Goal: Navigation & Orientation: Find specific page/section

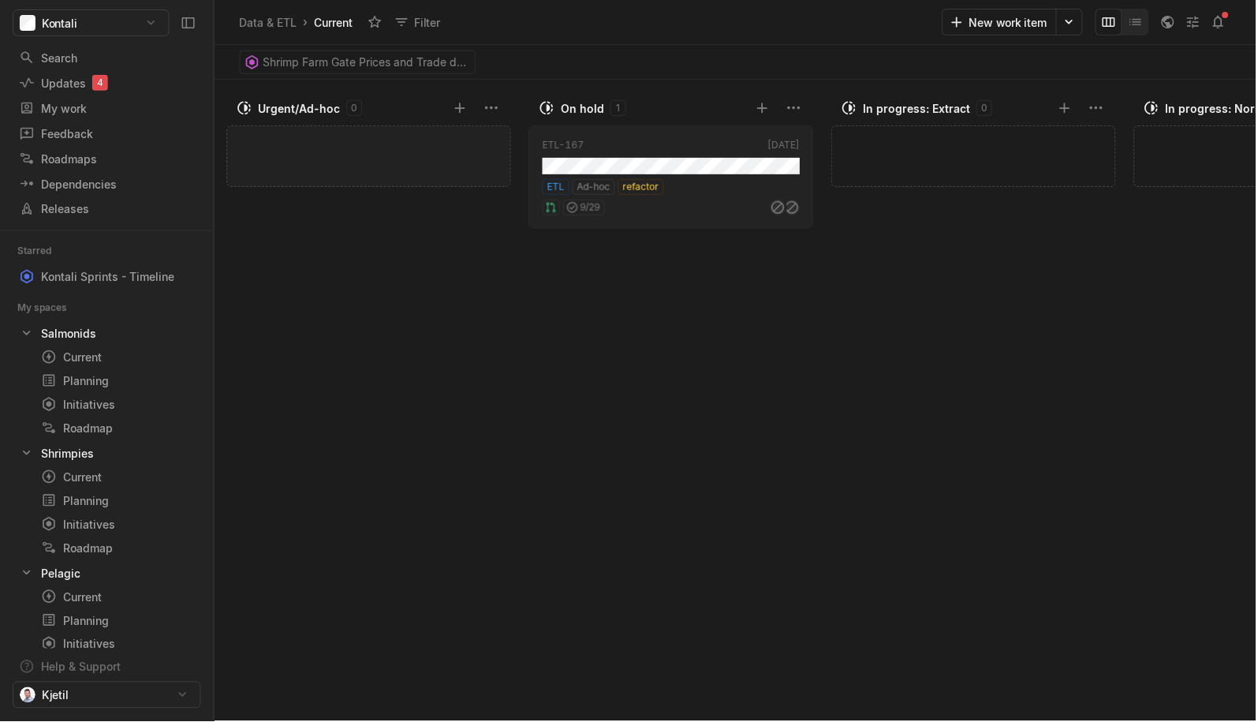
scroll to position [0, 316]
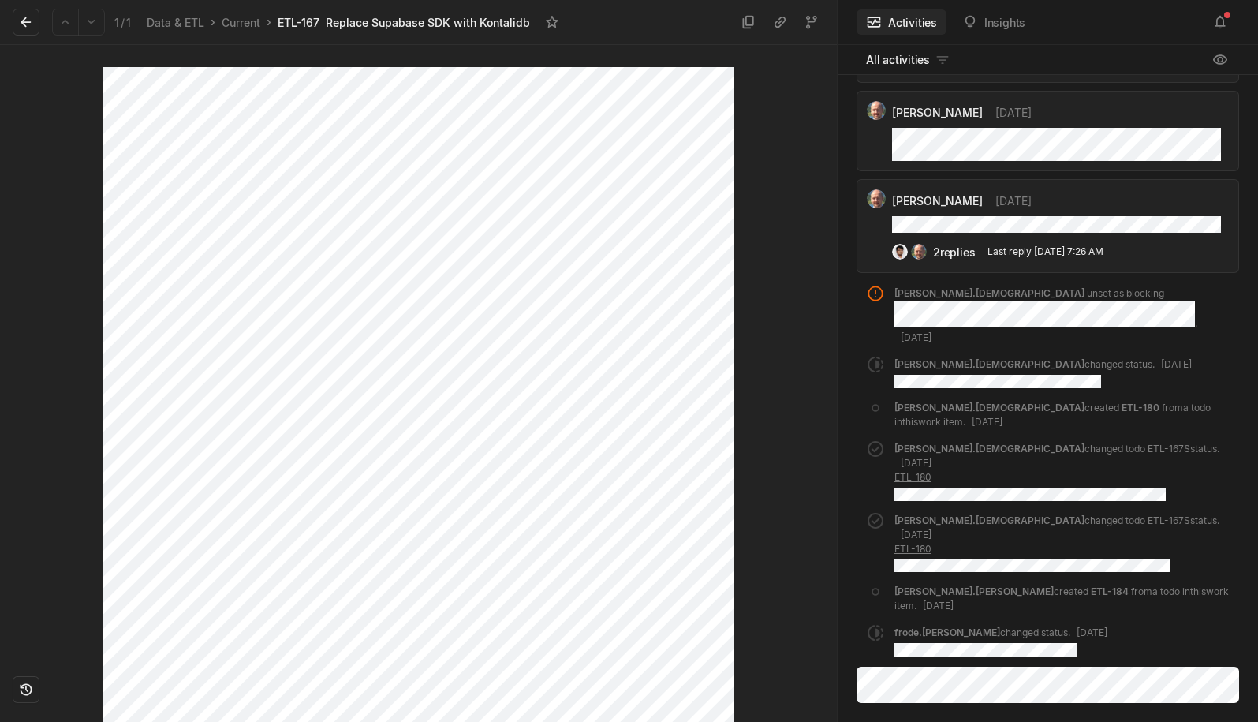
scroll to position [2, 0]
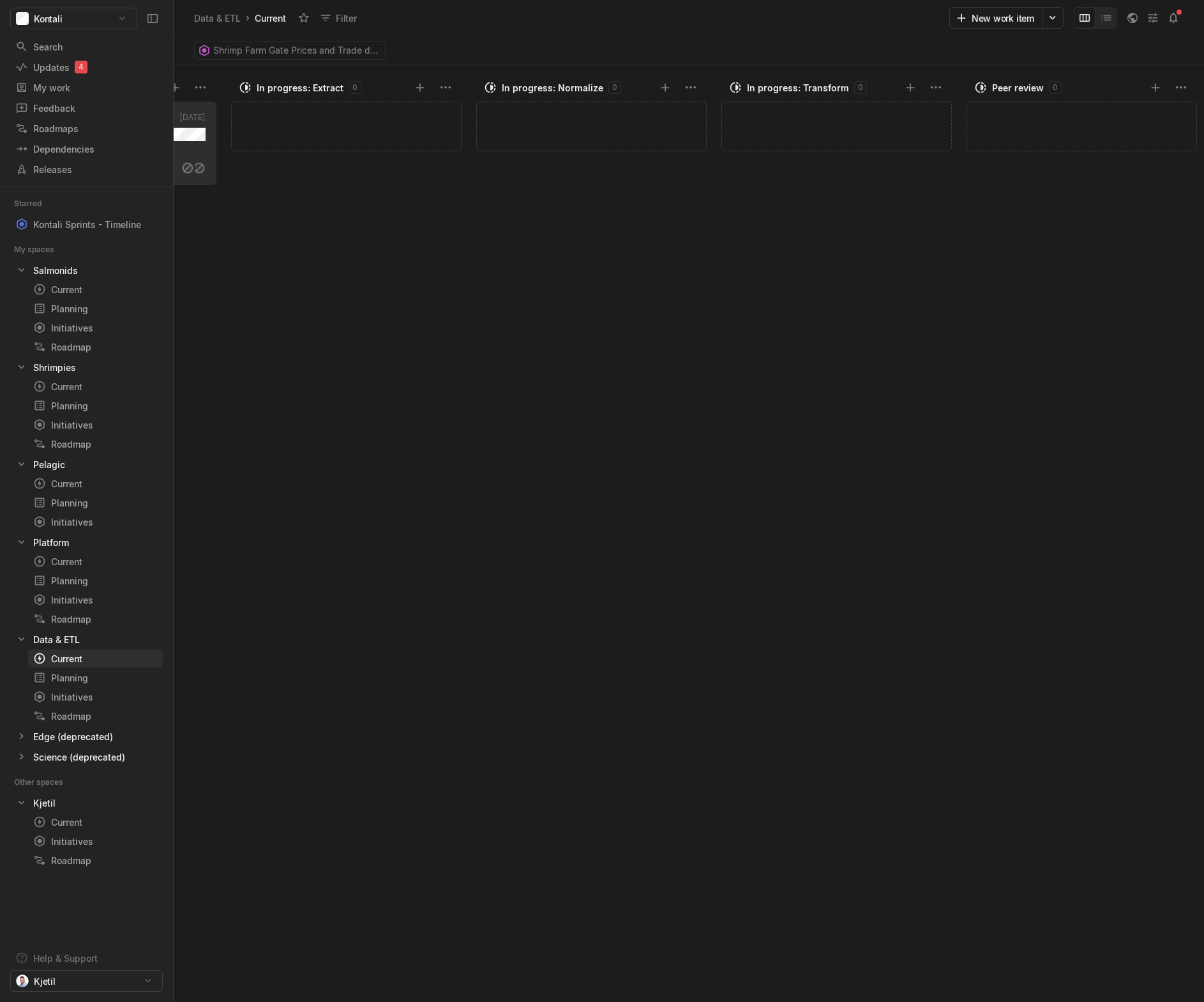
scroll to position [0, 702]
click at [86, 585] on div "Planning" at bounding box center [72, 677] width 78 height 14
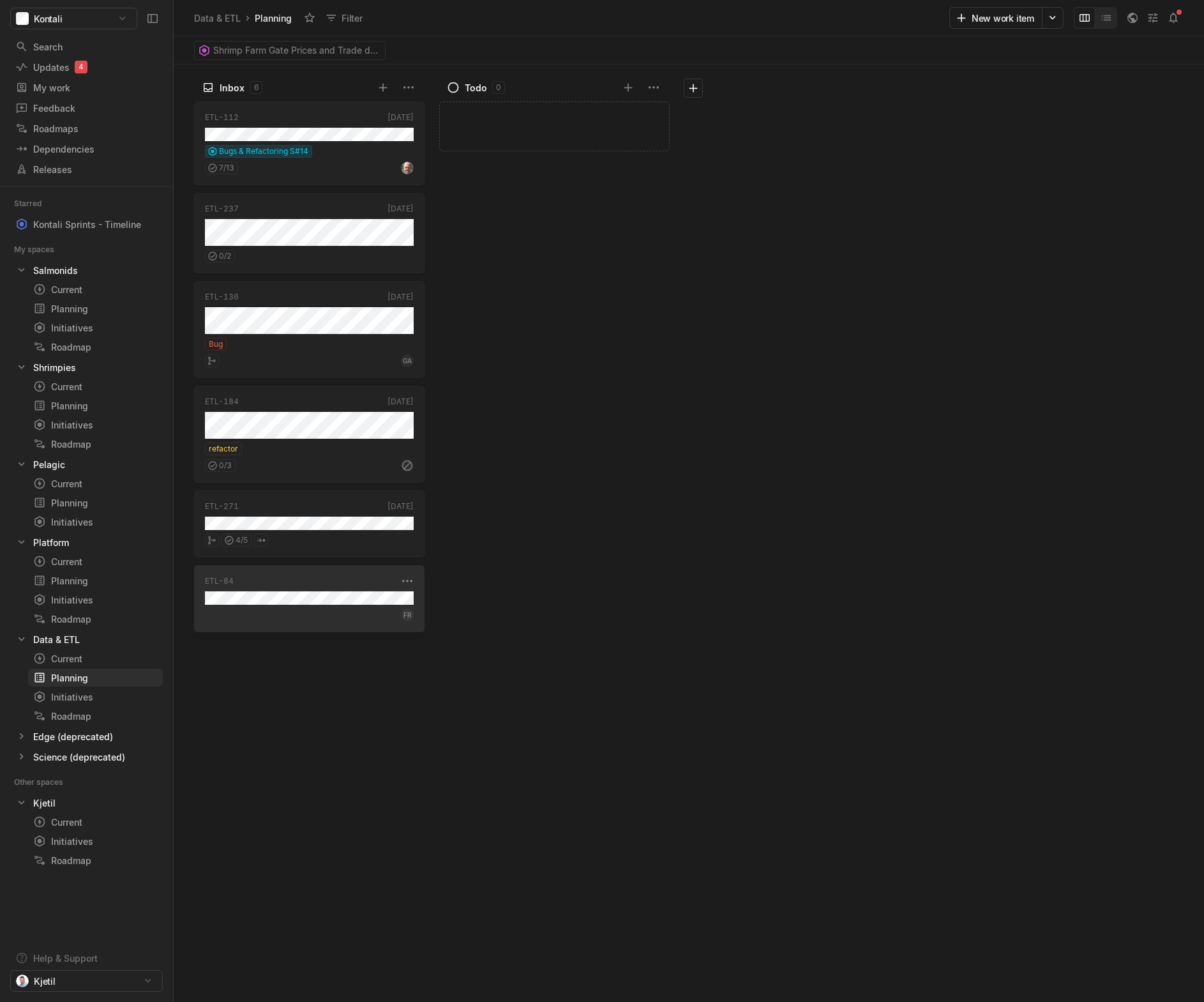
click at [296, 585] on div "FR" at bounding box center [309, 613] width 209 height 17
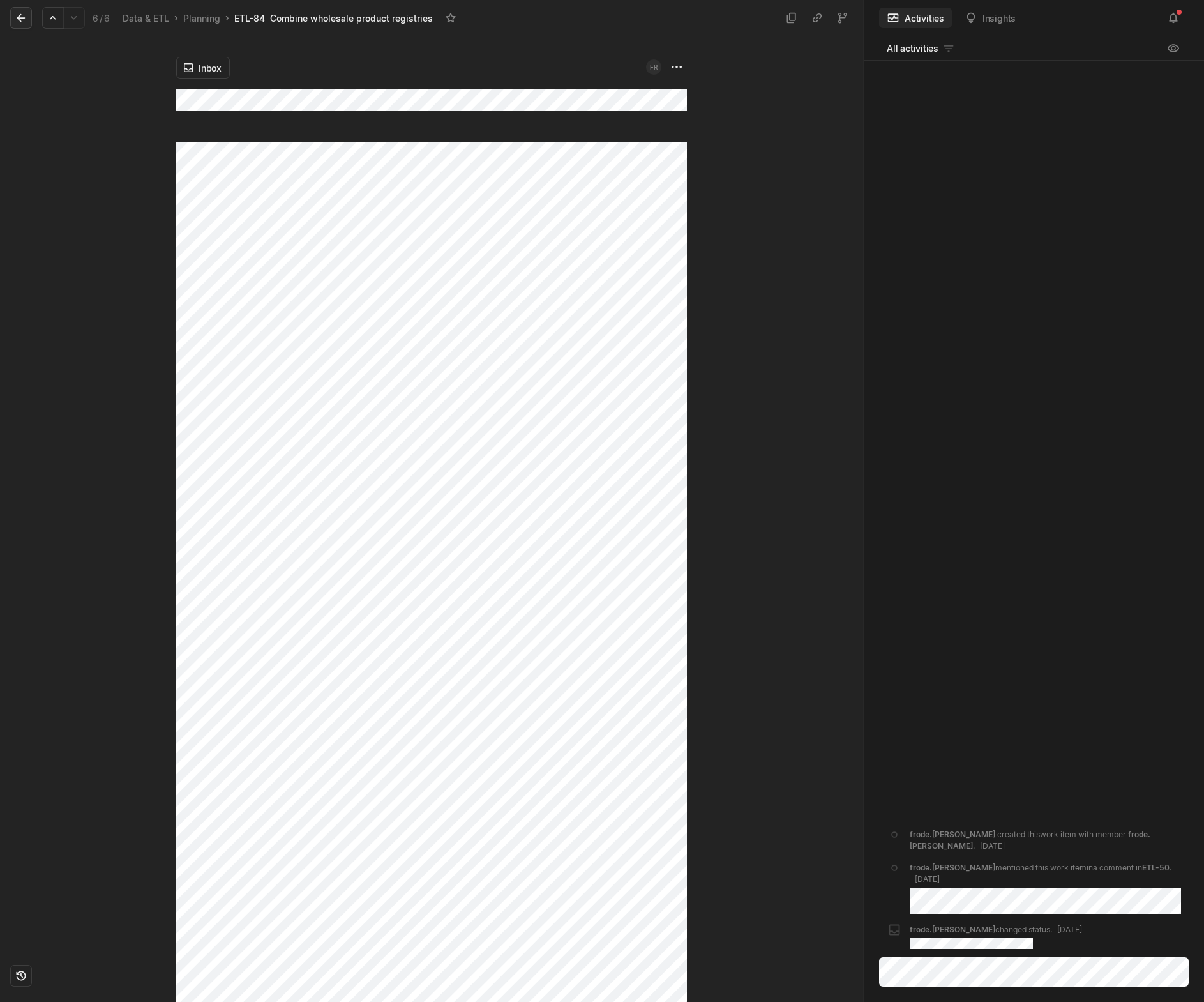
click at [22, 16] on icon at bounding box center [21, 18] width 13 height 13
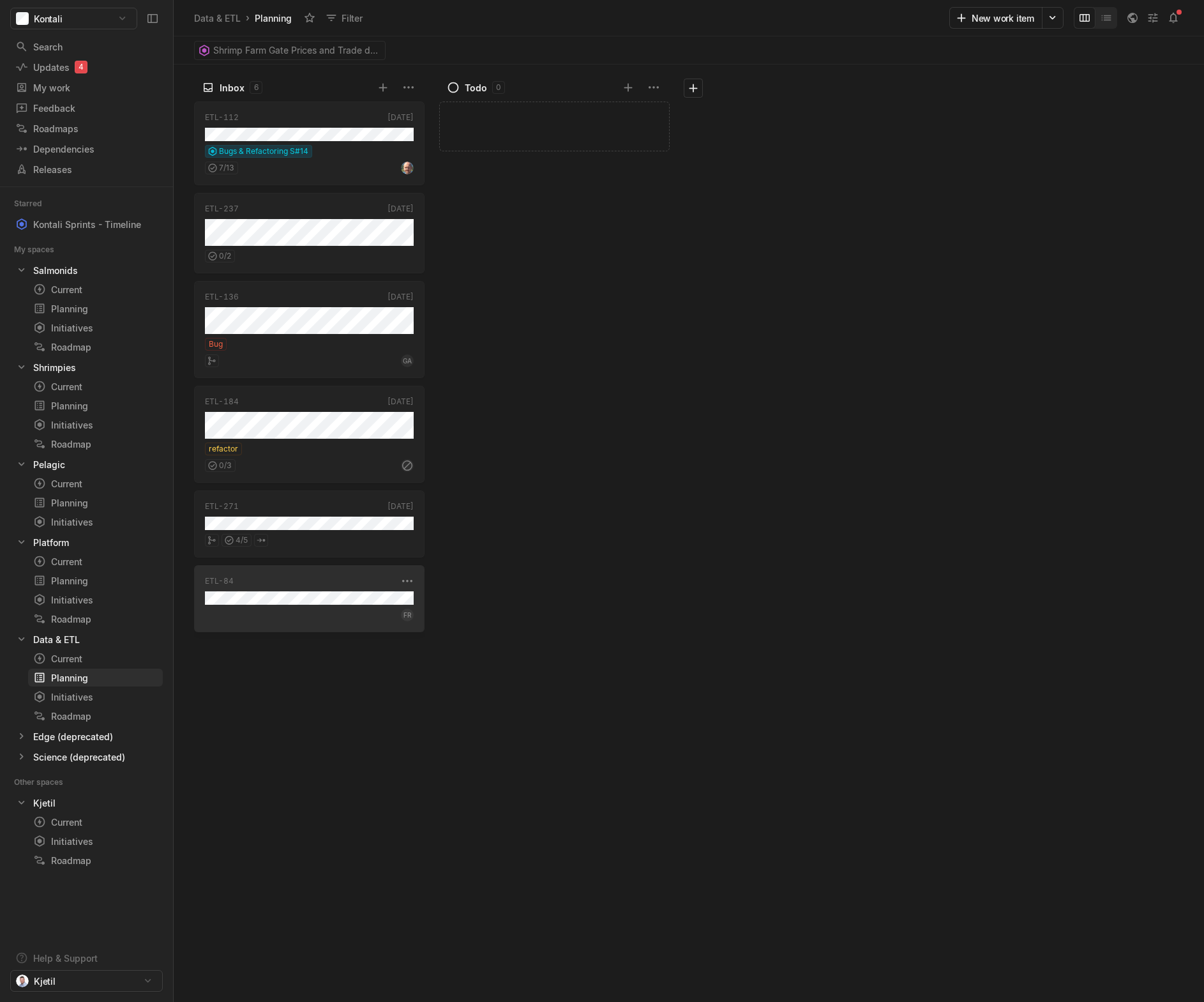
click at [330, 585] on div "FR" at bounding box center [309, 613] width 209 height 17
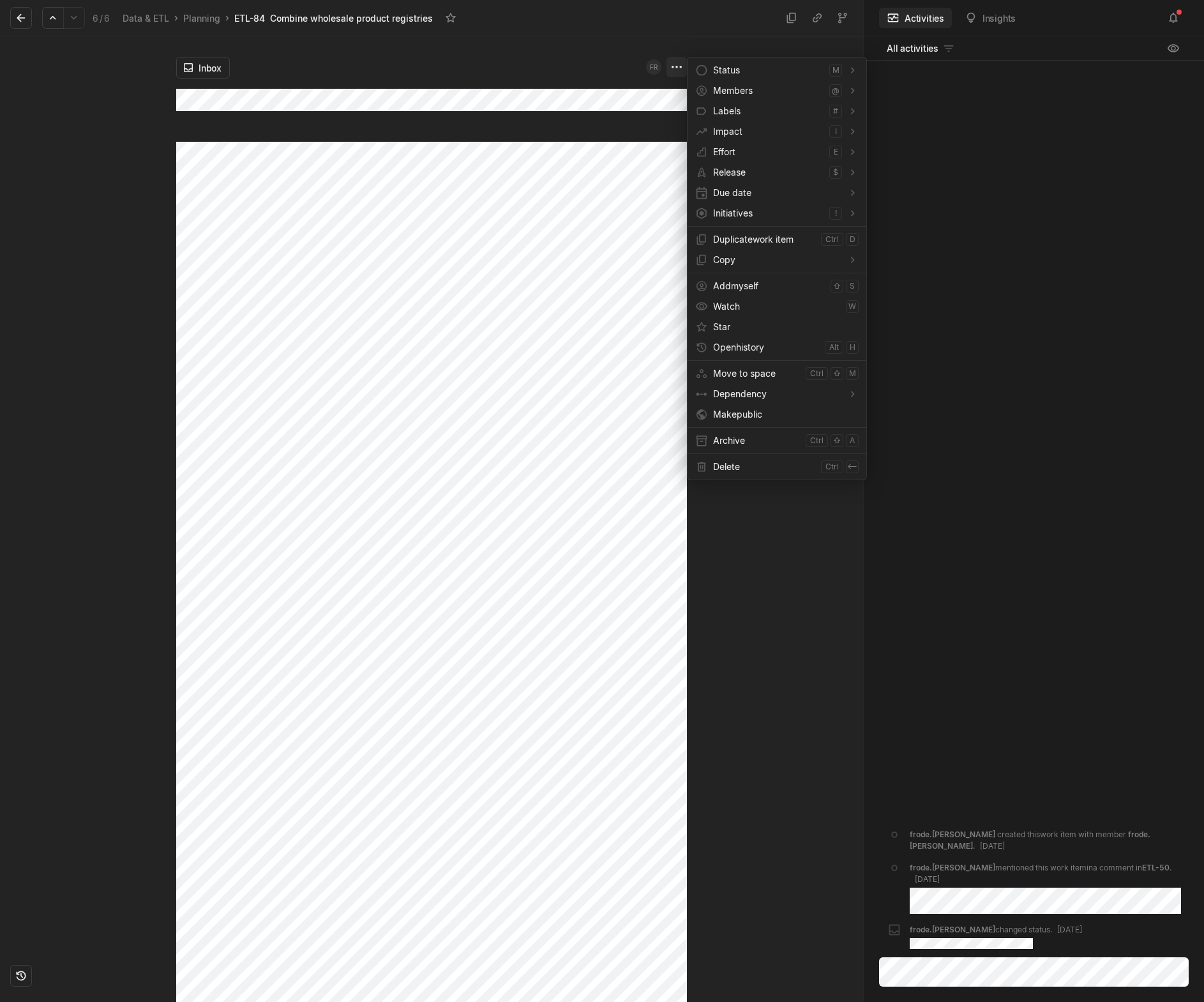
click at [685, 69] on html "Kontali Search / Updates 4 g then u My work = Feedback g then f Roadmaps g then…" at bounding box center [602, 501] width 1204 height 1002
click at [743, 446] on span "Archive" at bounding box center [757, 440] width 87 height 20
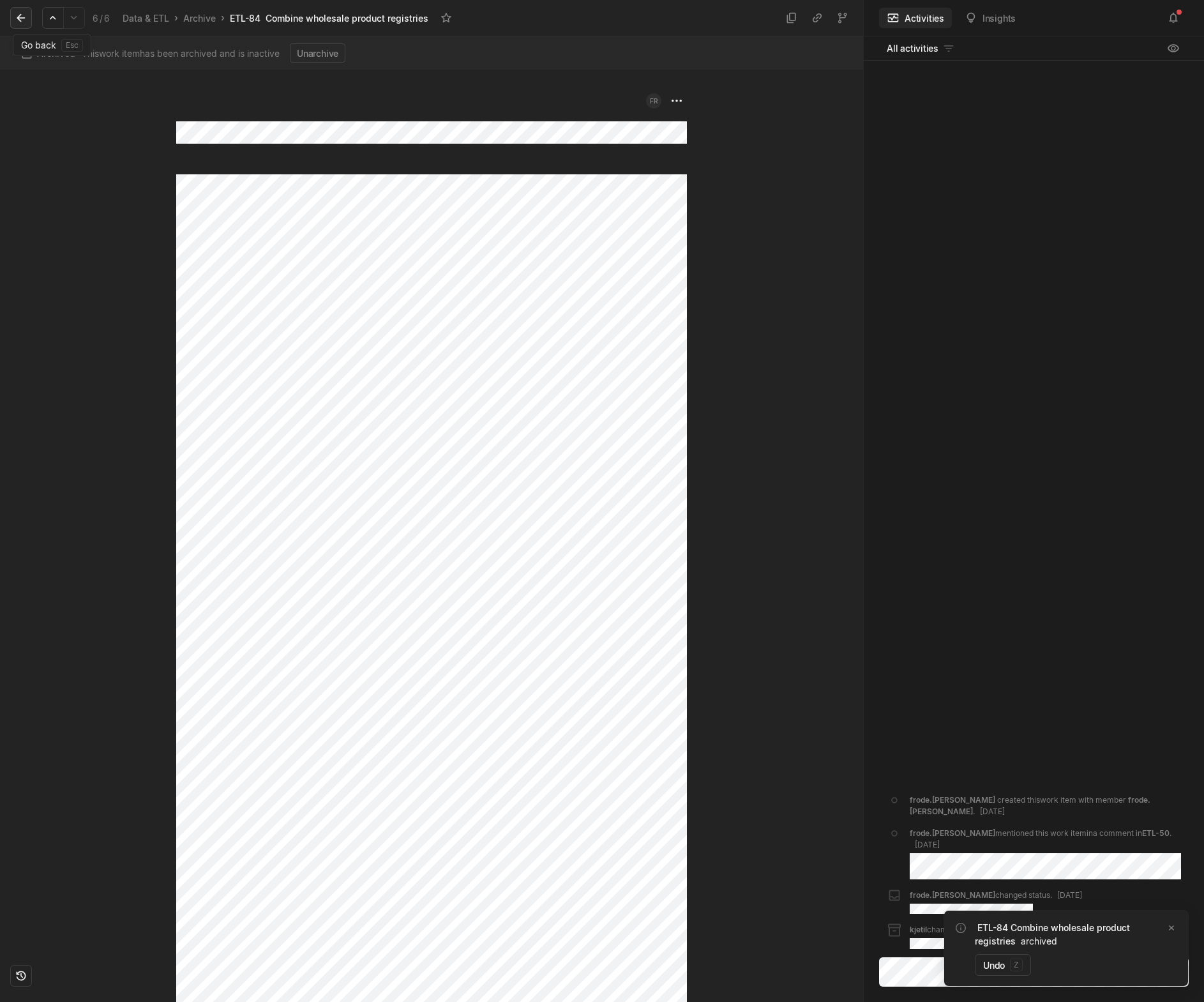
click at [23, 20] on icon at bounding box center [21, 18] width 13 height 13
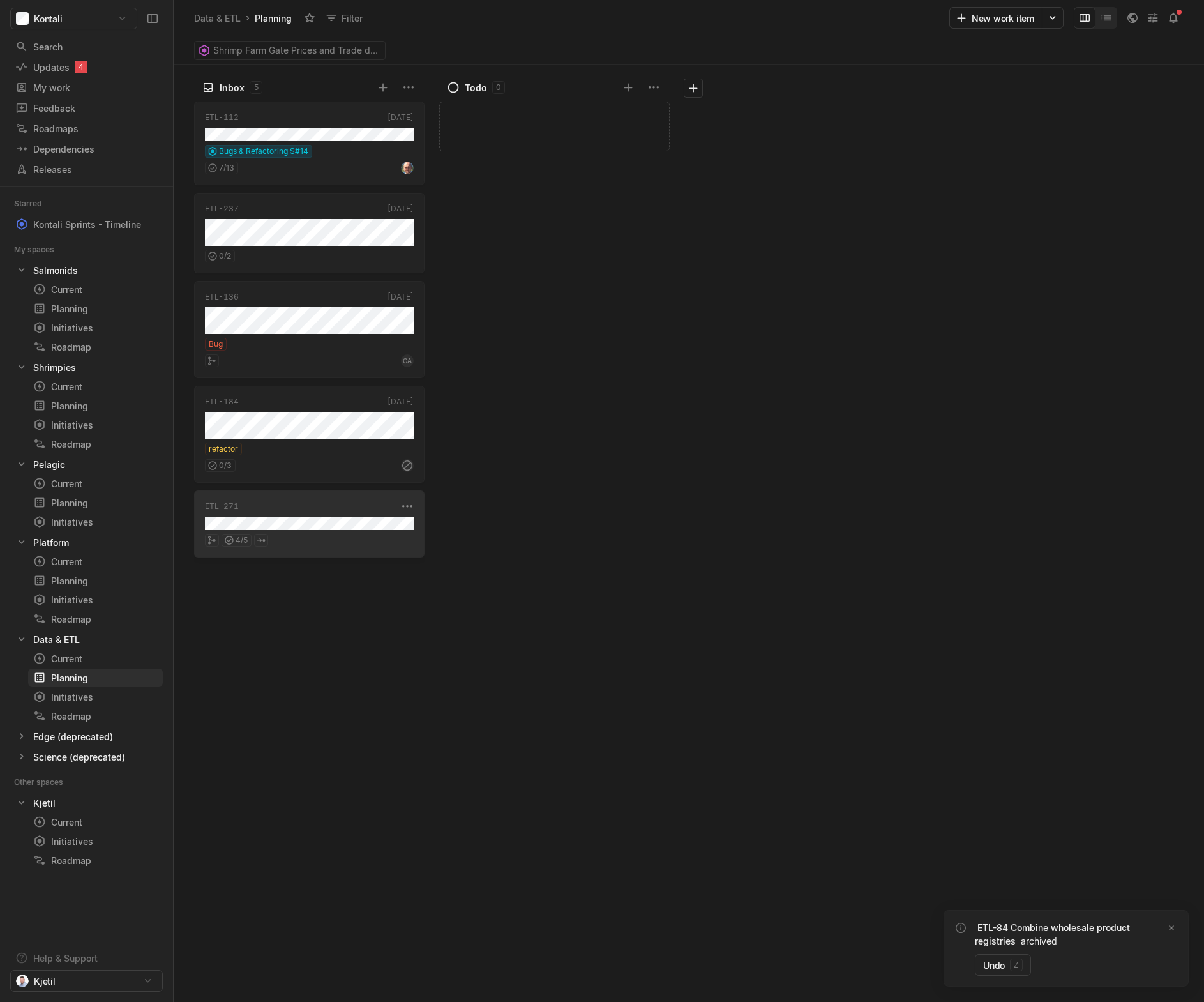
click at [296, 531] on div "4 / 5" at bounding box center [309, 538] width 209 height 17
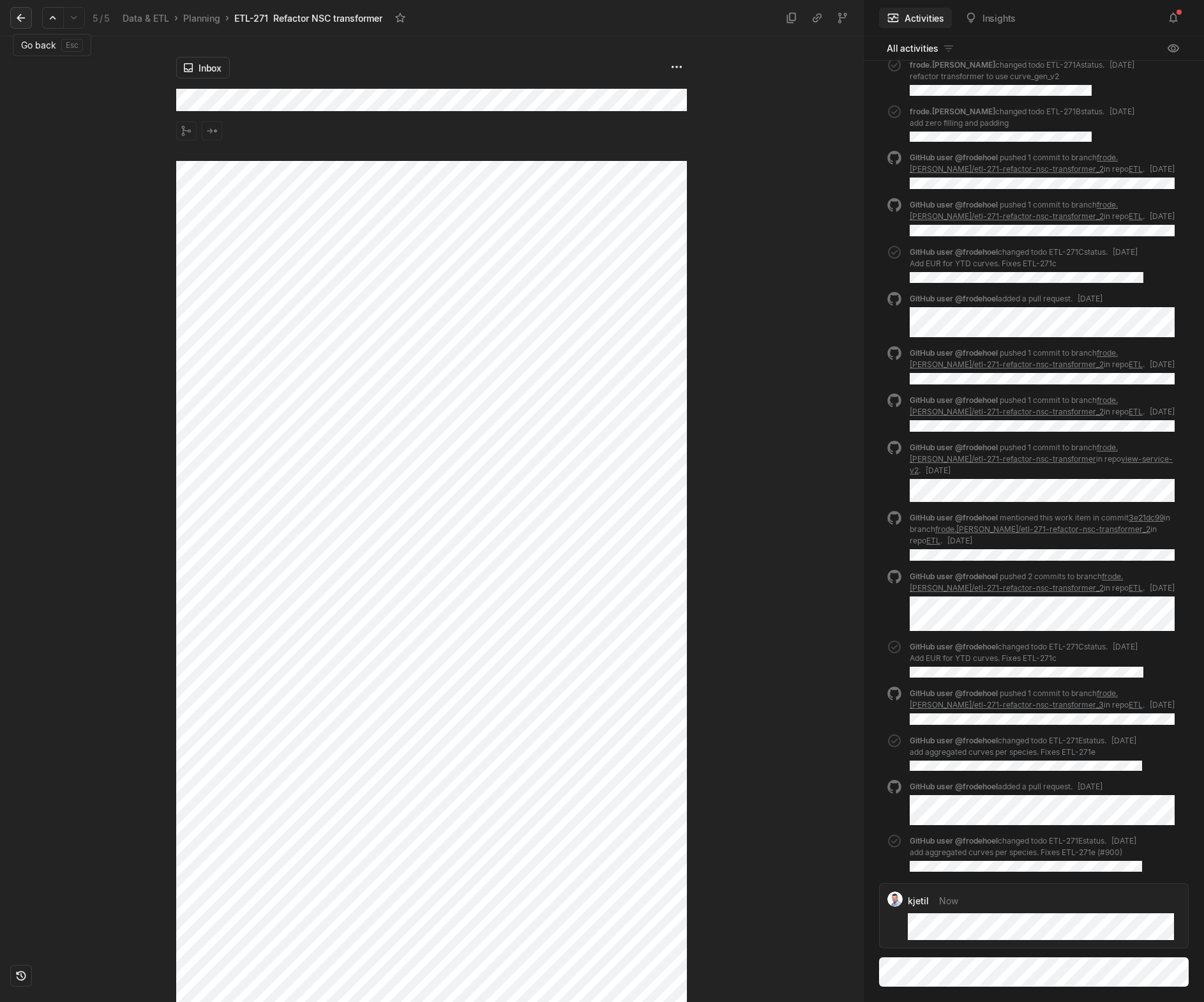
click at [22, 15] on icon at bounding box center [21, 18] width 13 height 13
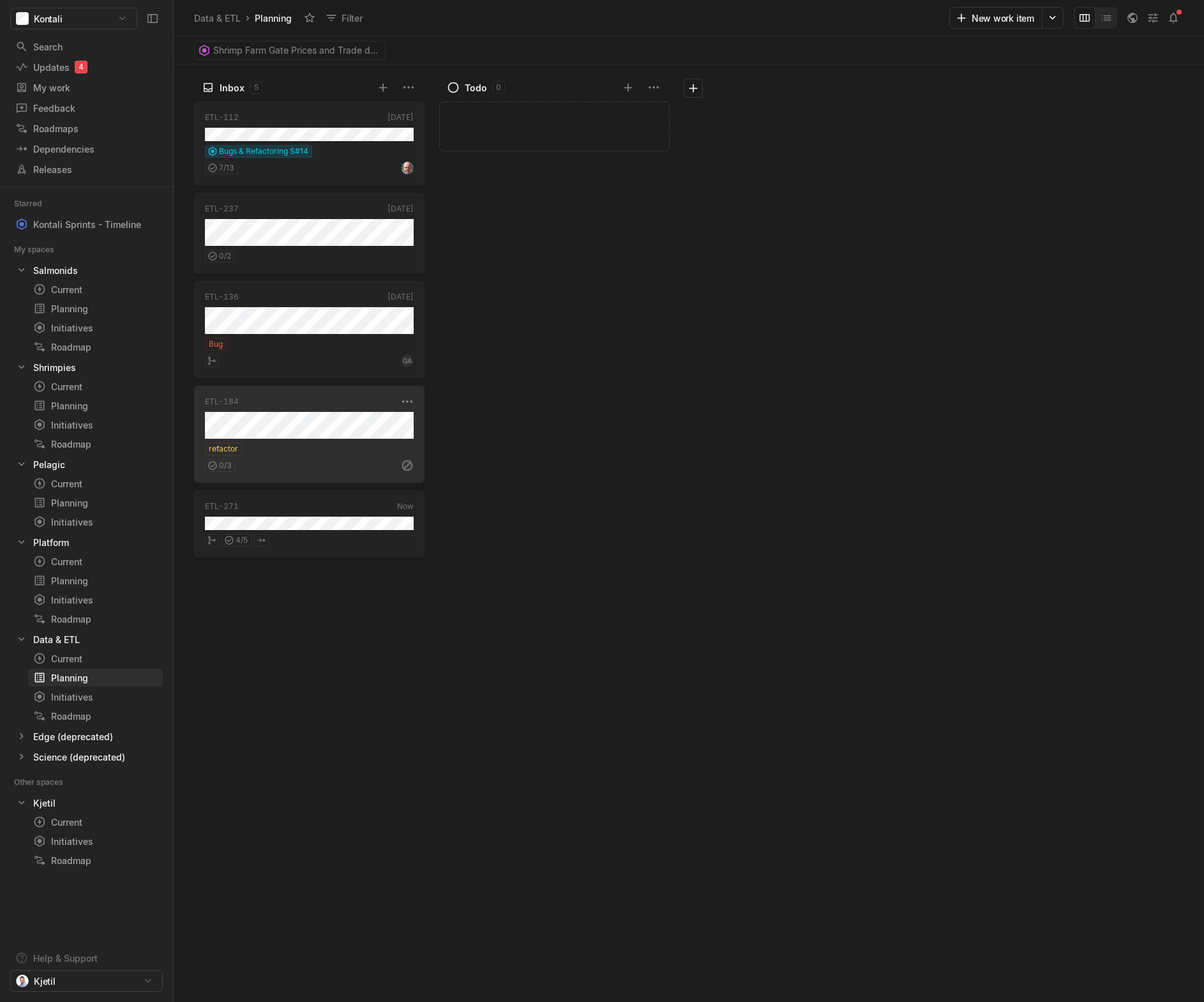
click at [299, 448] on div "refactor" at bounding box center [309, 449] width 209 height 13
click at [355, 460] on div "0 / 3" at bounding box center [309, 463] width 209 height 17
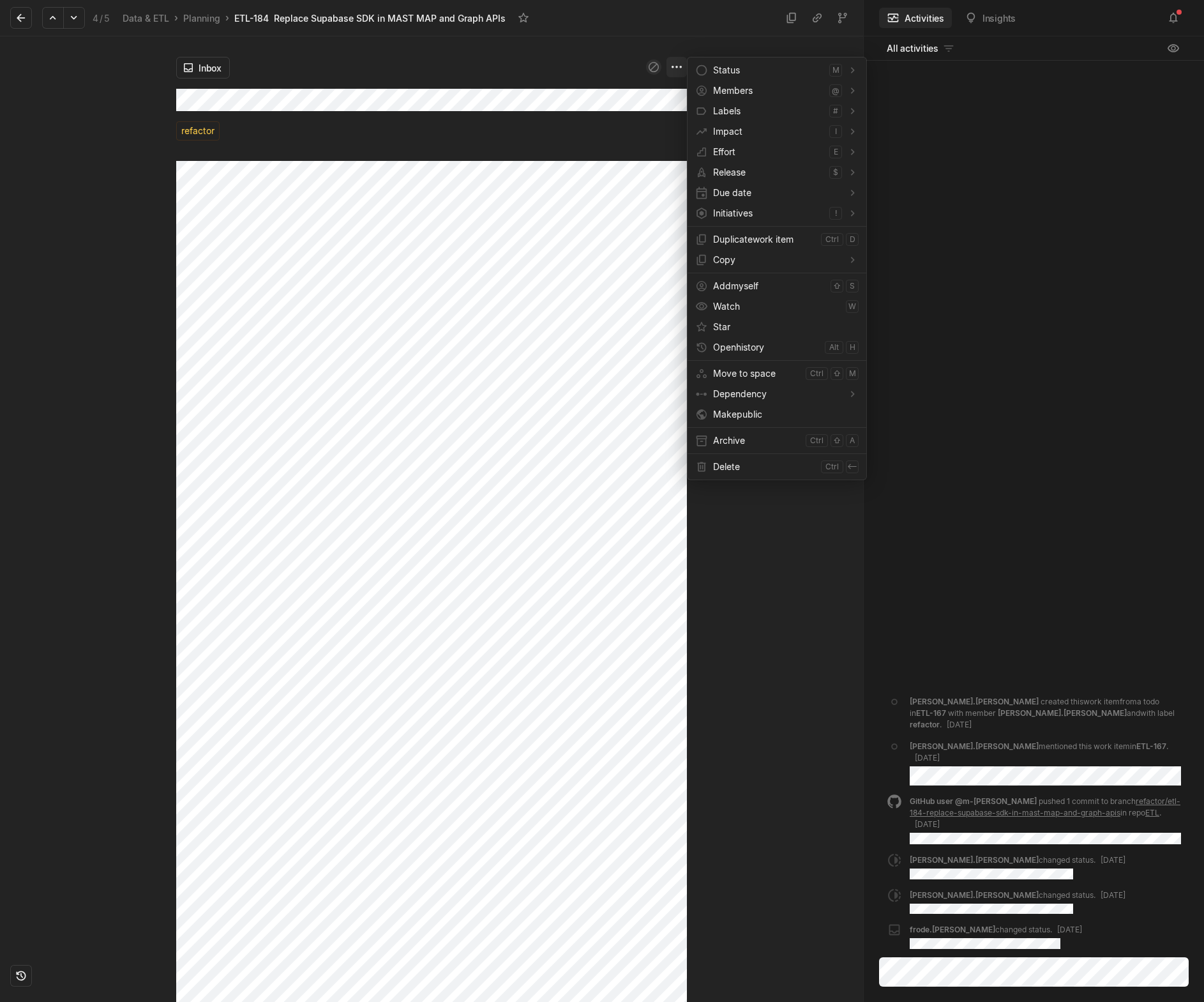
click at [685, 67] on html "Kontali Search / Updates 4 g then u My work = Feedback g then f Roadmaps g then…" at bounding box center [602, 501] width 1204 height 1002
click at [744, 443] on span "Archive" at bounding box center [757, 440] width 87 height 20
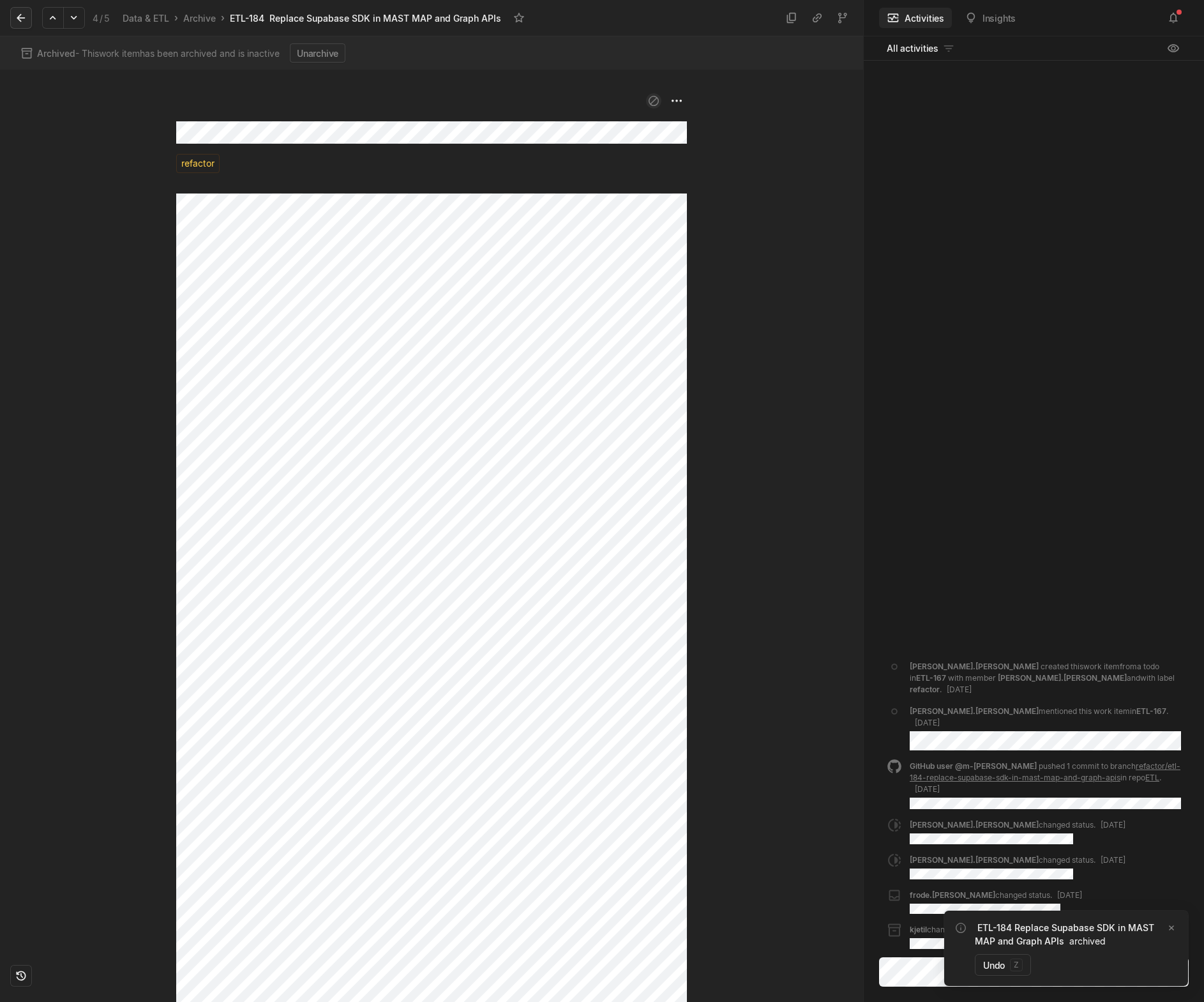
click at [23, 18] on icon at bounding box center [21, 18] width 8 height 8
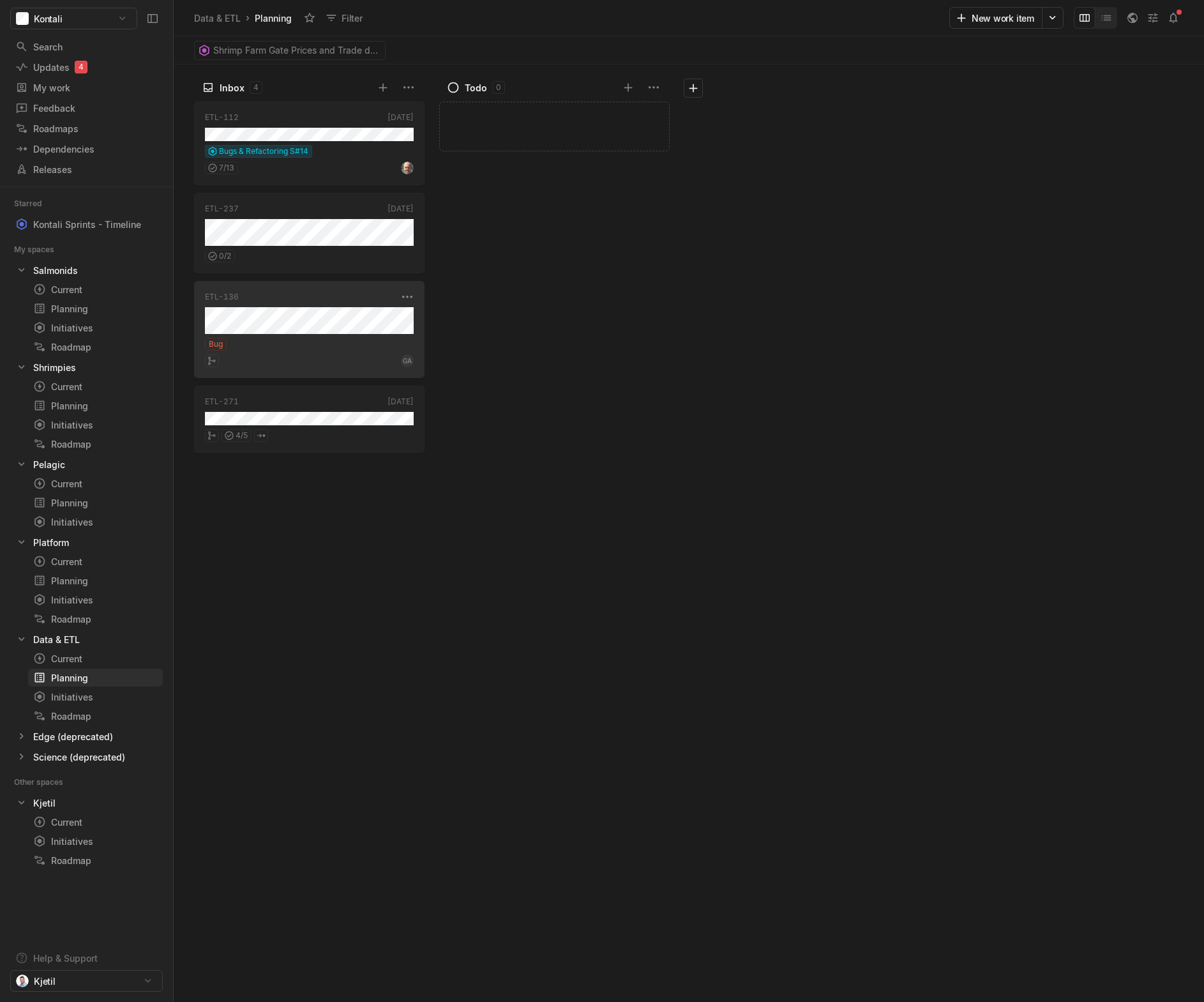
click at [305, 334] on div "ETL-136 Aug '24 Bug GA" at bounding box center [309, 329] width 231 height 97
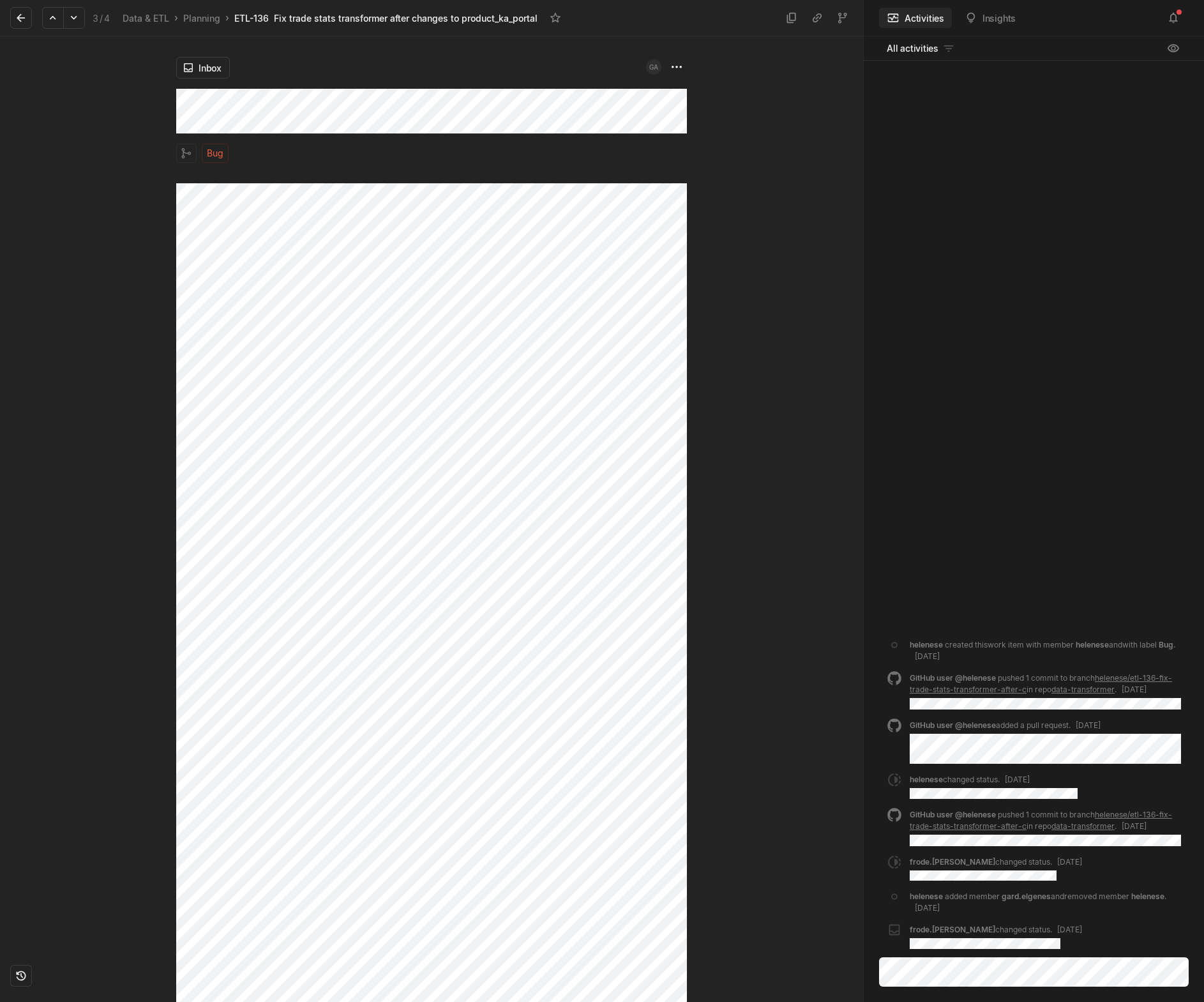
click at [174, 90] on div "Inbox GA Bug" at bounding box center [431, 519] width 863 height 966
click at [155, 183] on div "Inbox GA Bug" at bounding box center [431, 519] width 863 height 966
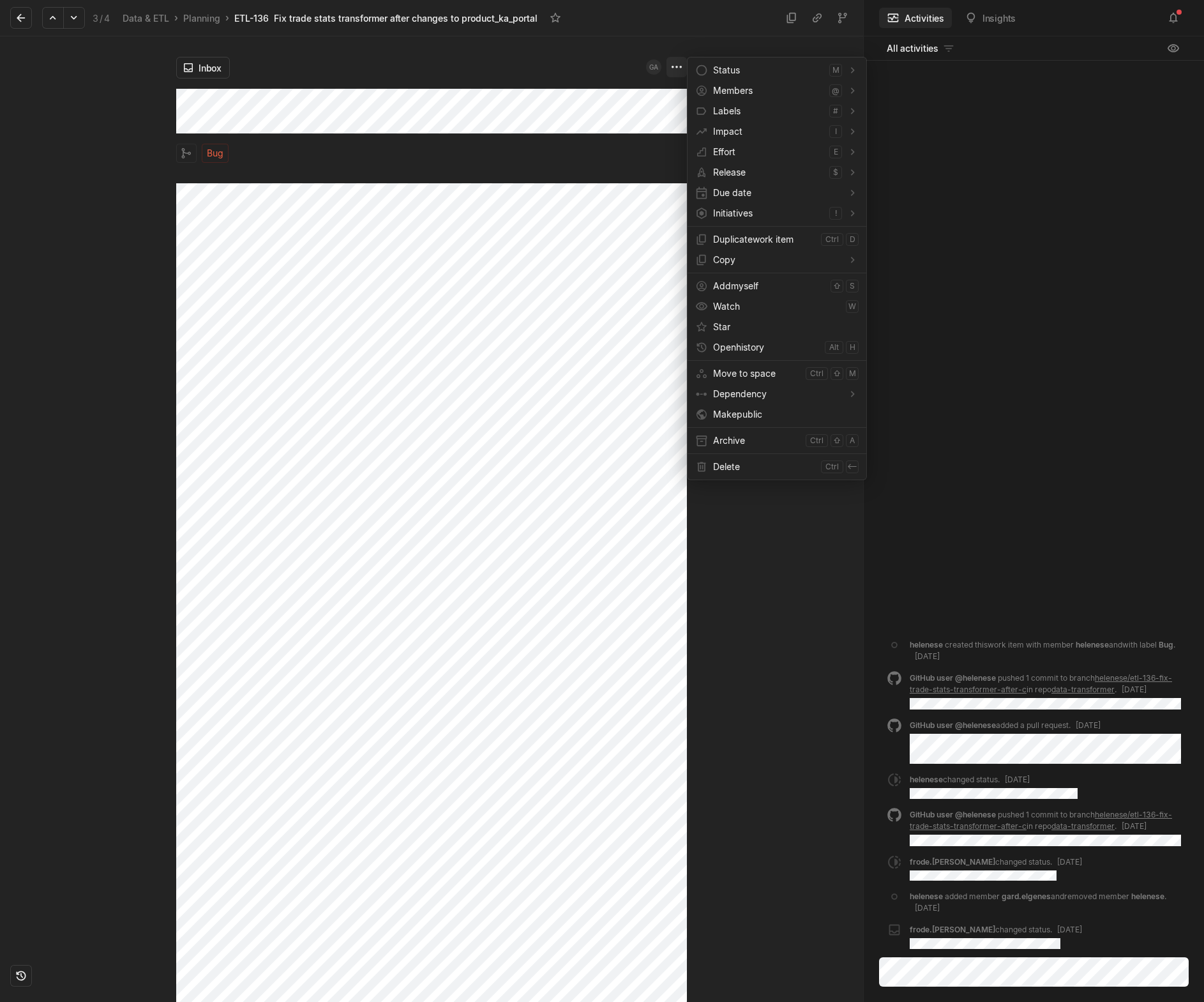
click at [684, 62] on html "Kontali Search / Updates 4 g then u My work = Feedback g then f Roadmaps g then…" at bounding box center [602, 501] width 1204 height 1002
click at [731, 443] on span "Archive" at bounding box center [757, 440] width 87 height 20
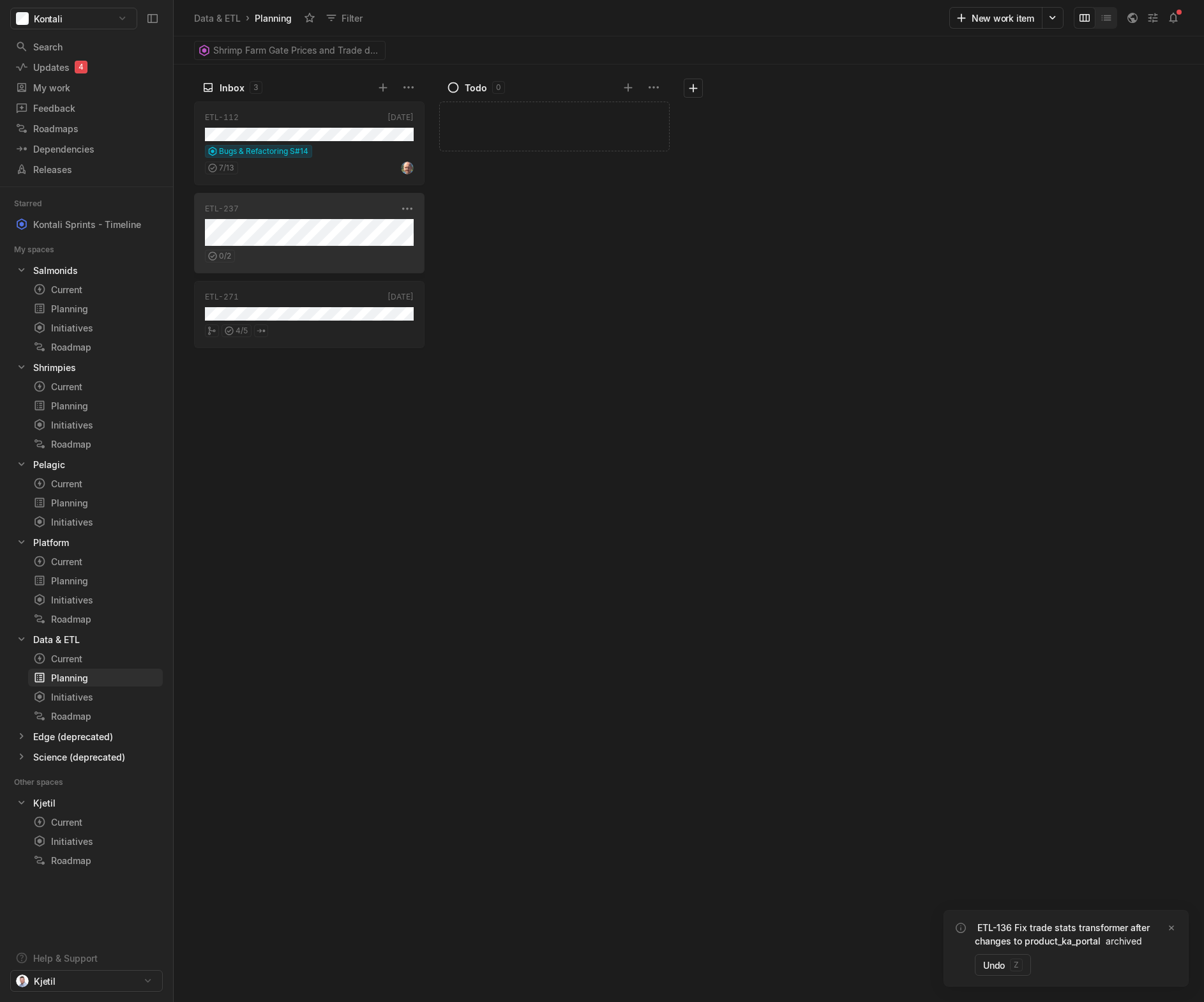
click at [347, 256] on div "0 / 2" at bounding box center [309, 254] width 209 height 17
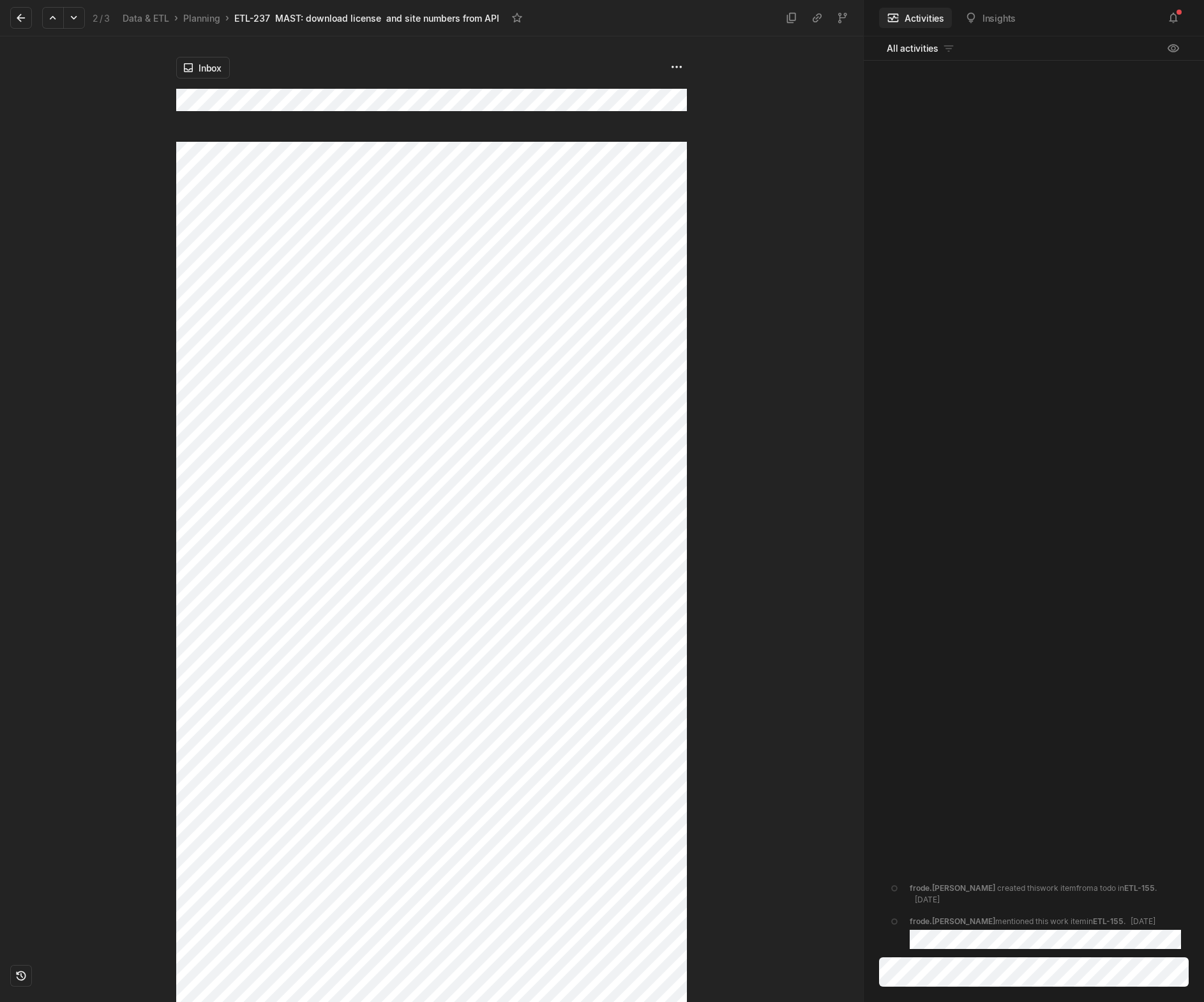
click at [146, 120] on div "Inbox" at bounding box center [431, 519] width 863 height 966
click at [675, 71] on html "Kontali Search / Updates 4 g then u My work = Feedback g then f Roadmaps g then…" at bounding box center [602, 501] width 1204 height 1002
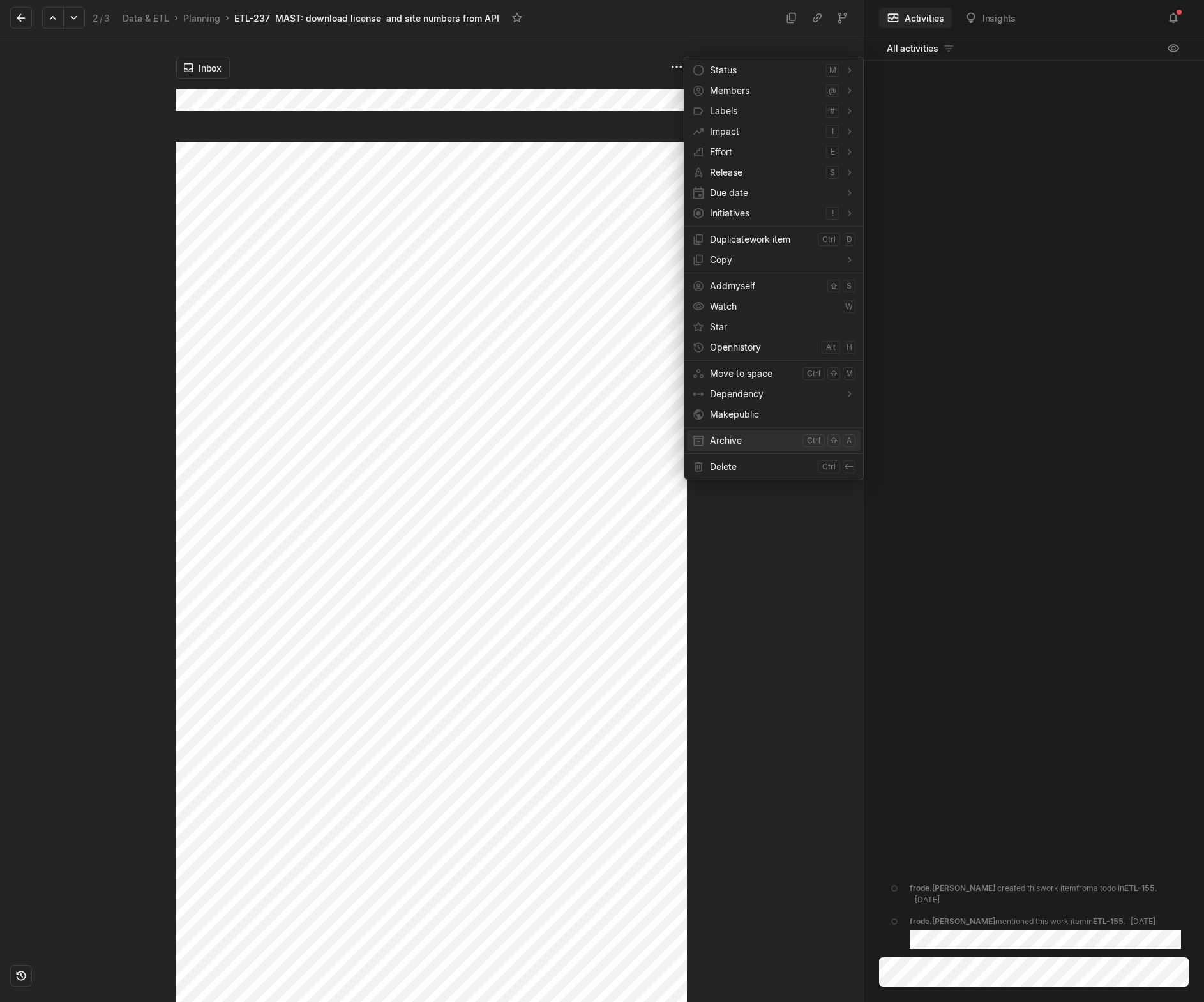
click at [730, 443] on span "Archive" at bounding box center [753, 440] width 87 height 20
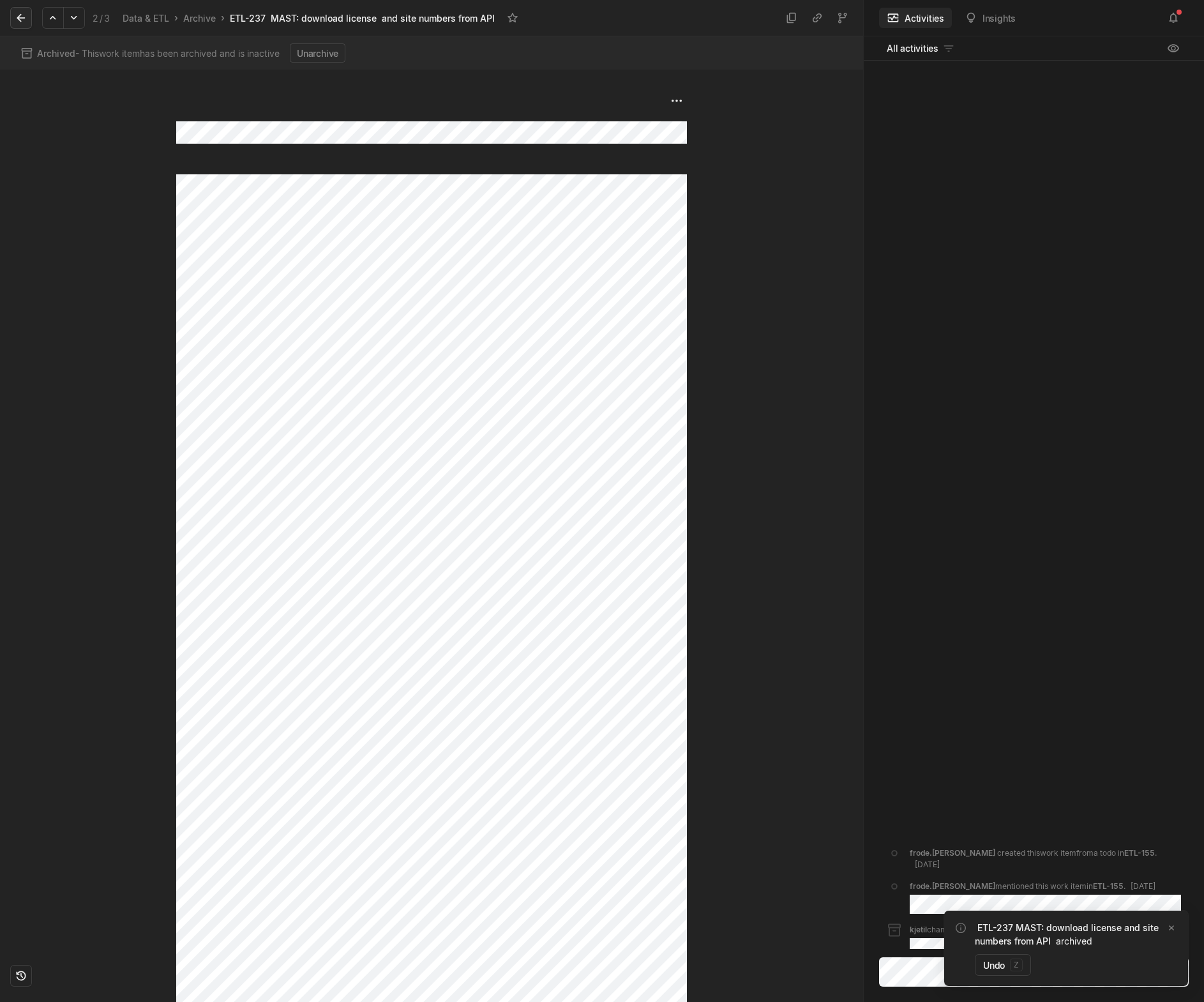
click at [26, 21] on icon at bounding box center [21, 18] width 13 height 13
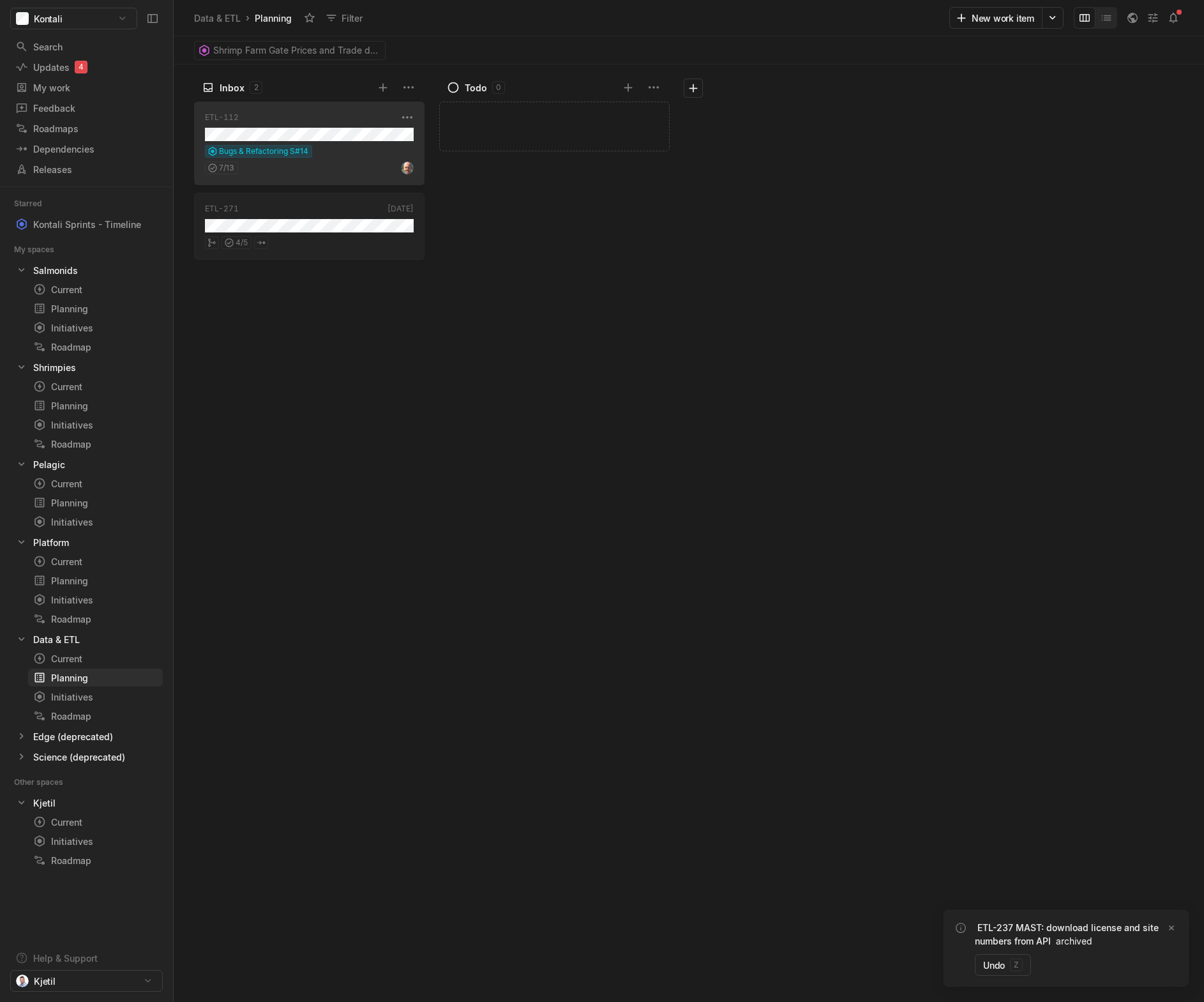
click at [346, 147] on div "Bugs & Refactoring S#14" at bounding box center [309, 151] width 209 height 13
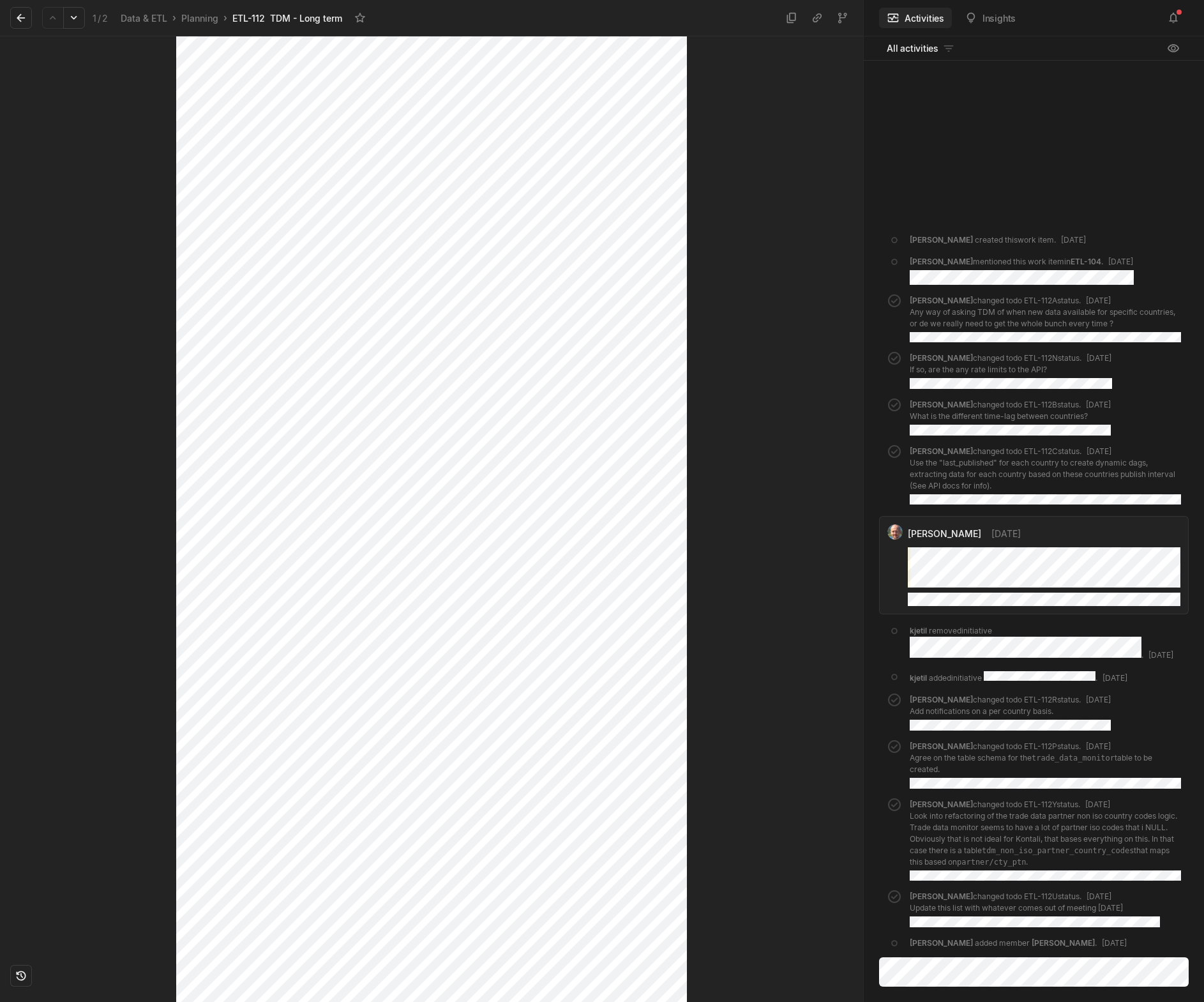
scroll to position [2093, 0]
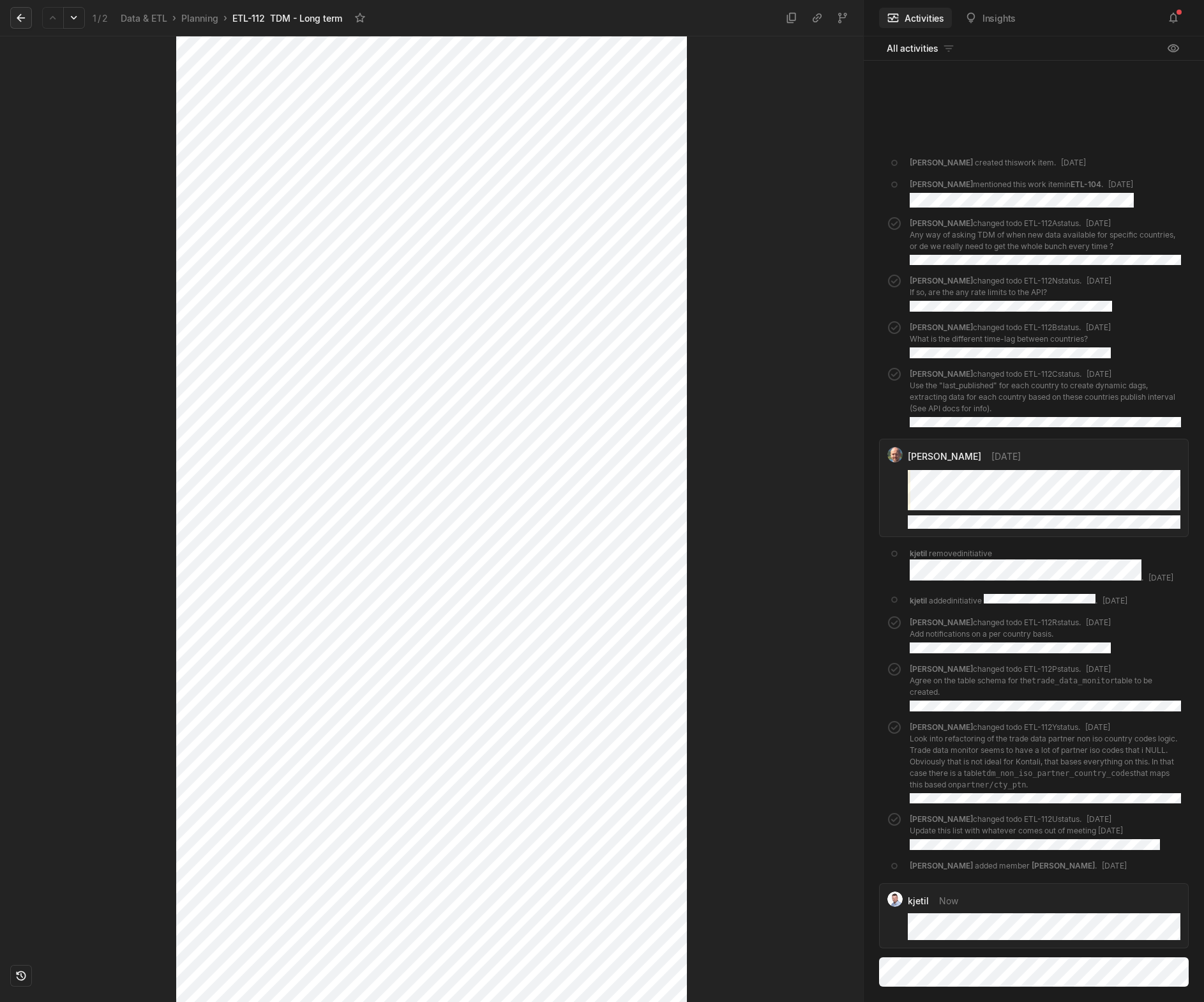
click at [12, 20] on button at bounding box center [21, 18] width 22 height 22
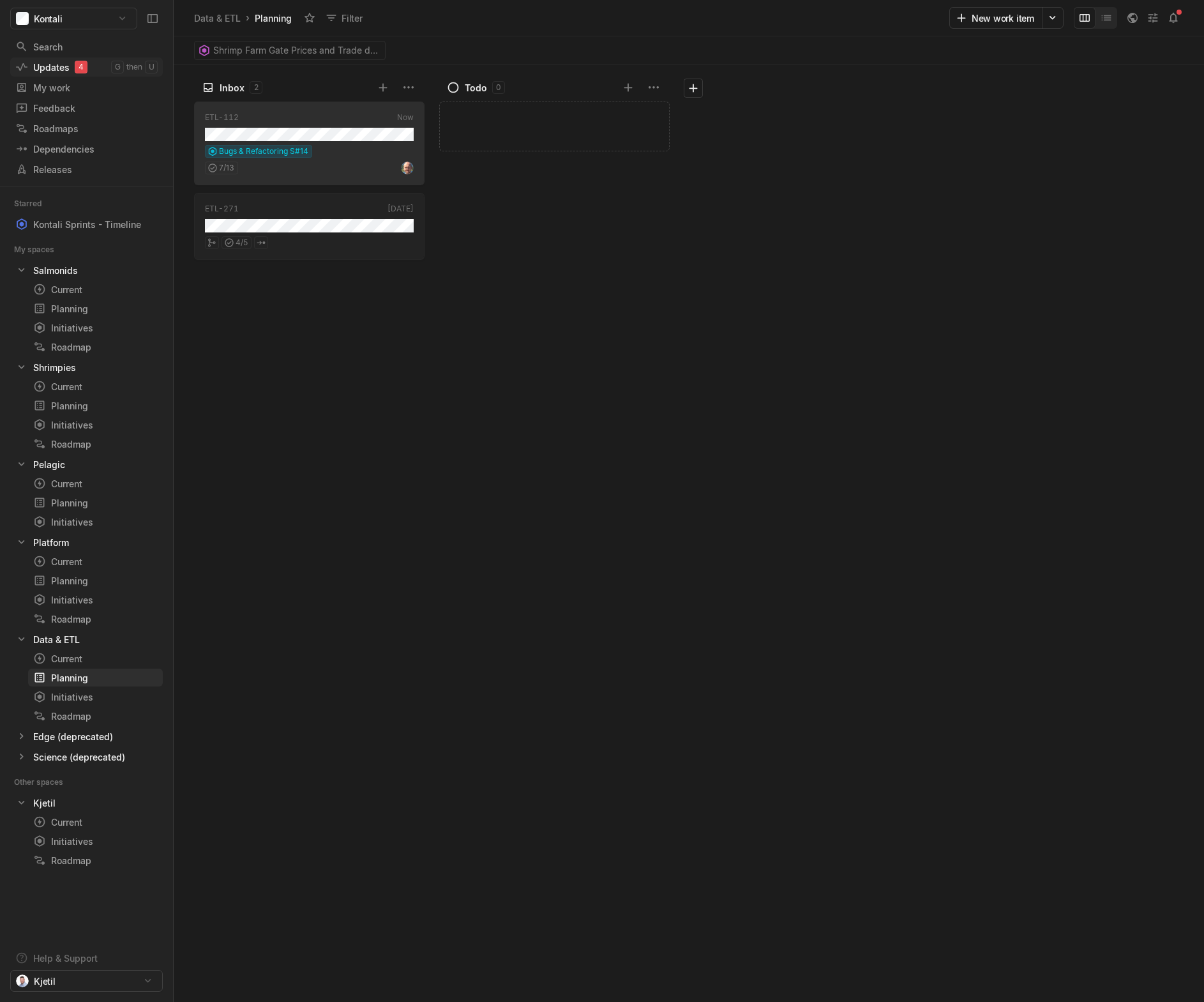
click at [53, 68] on div "Updates 4" at bounding box center [63, 67] width 95 height 14
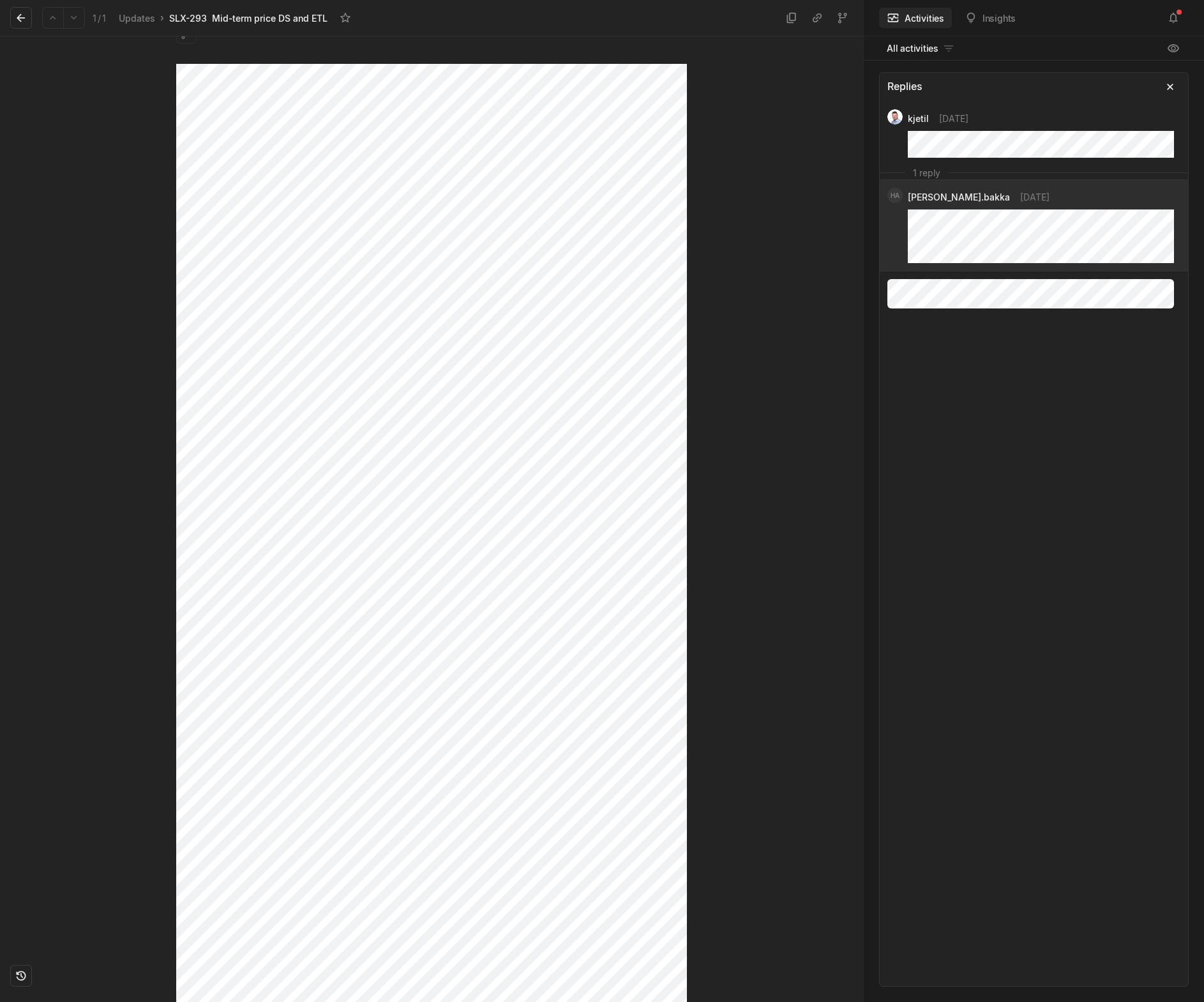
scroll to position [91, 0]
click at [20, 15] on icon at bounding box center [21, 18] width 8 height 8
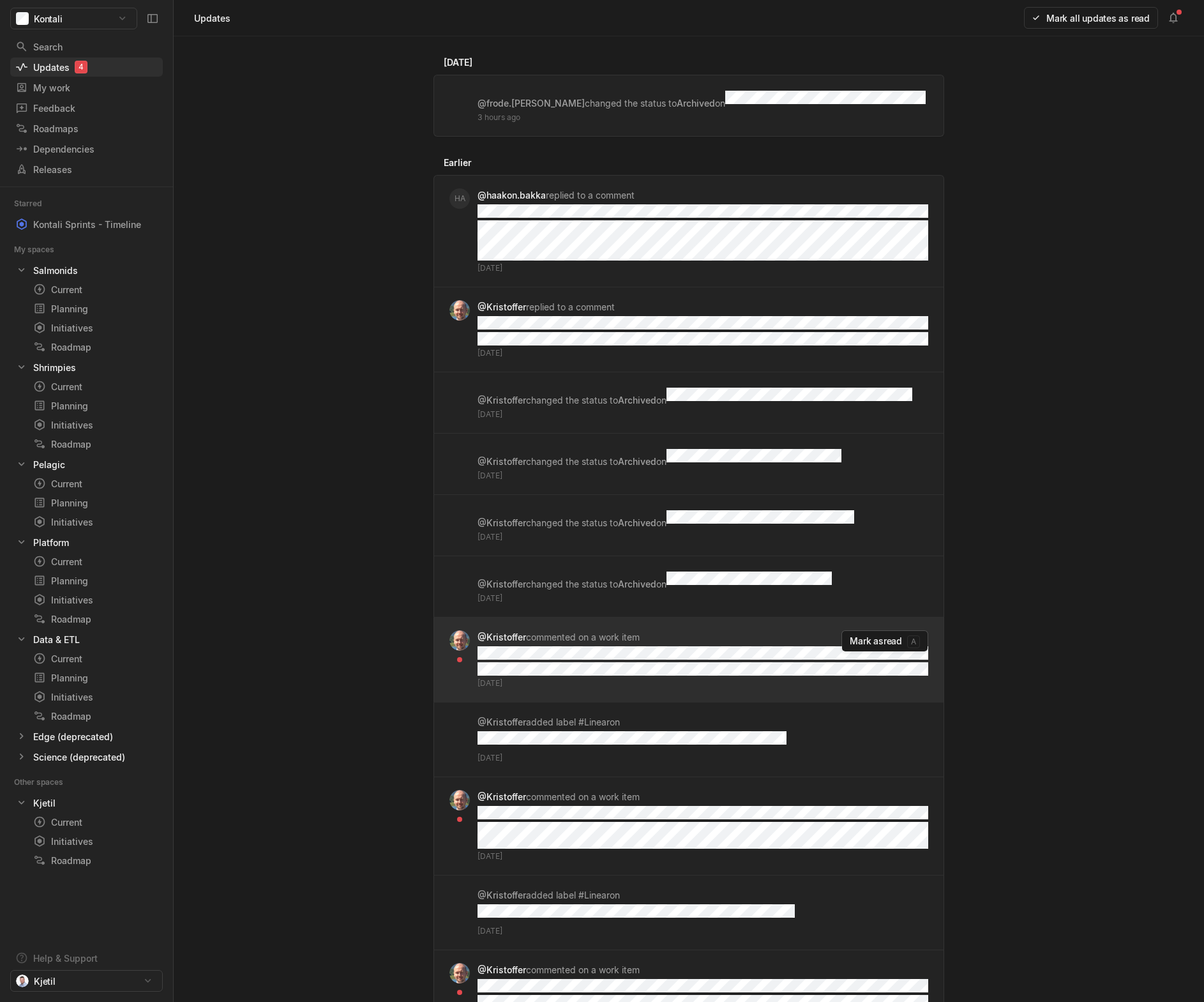
click at [851, 585] on span "Mark as read" at bounding box center [875, 640] width 53 height 11
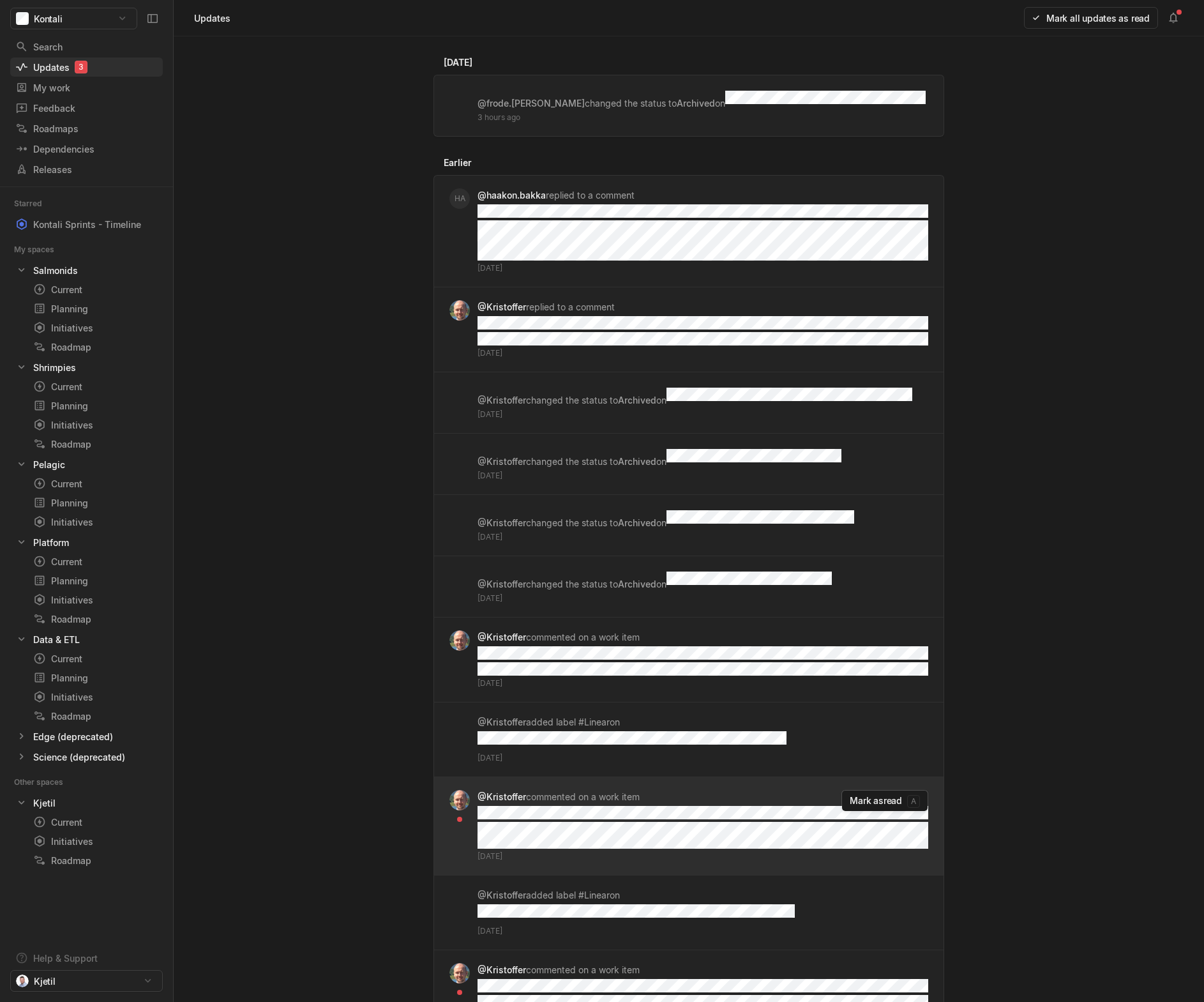
click at [876, 585] on button "Mark as read a" at bounding box center [884, 800] width 87 height 22
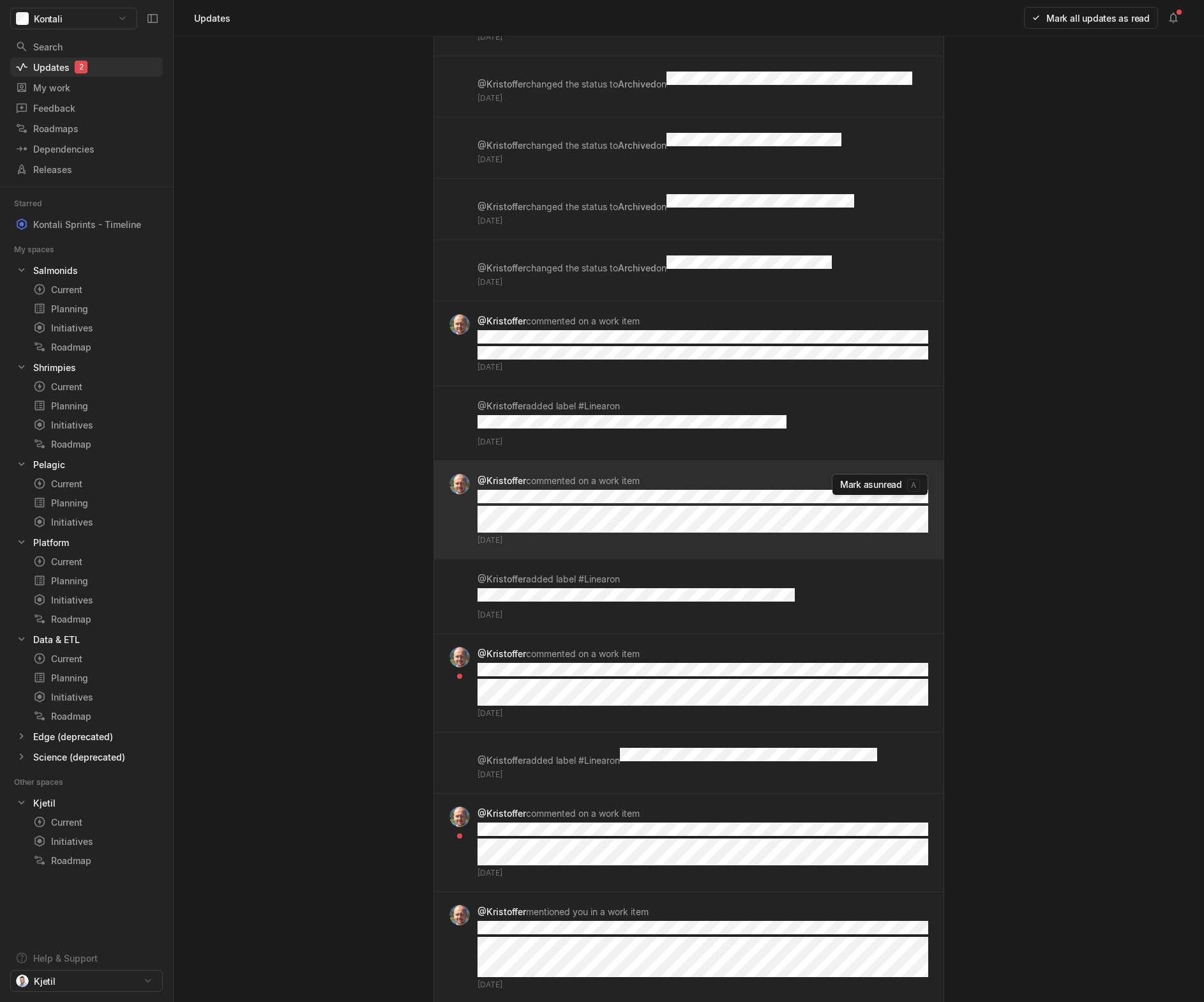
scroll to position [319, 0]
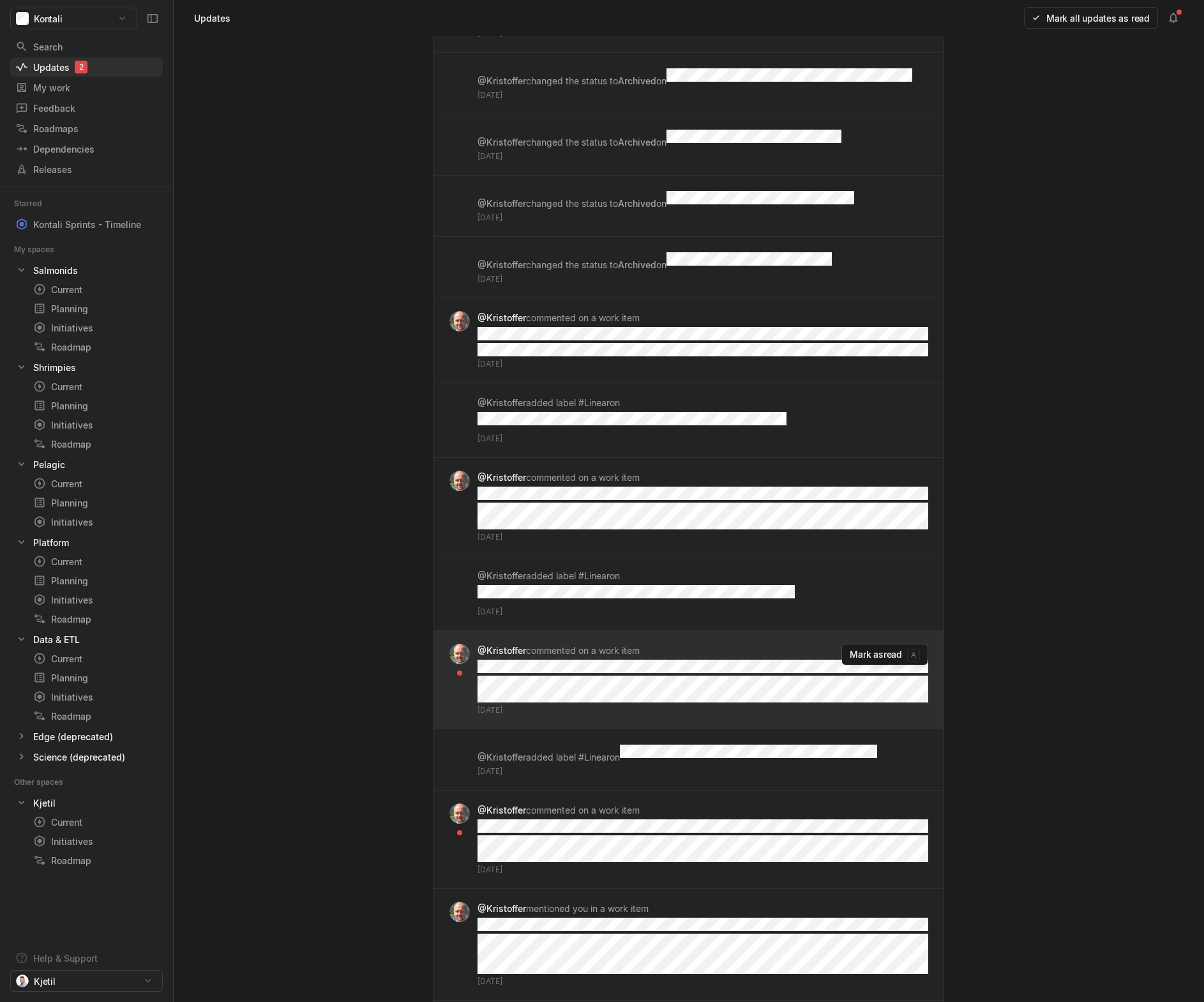
click at [880, 585] on span "Mark as read" at bounding box center [875, 653] width 53 height 11
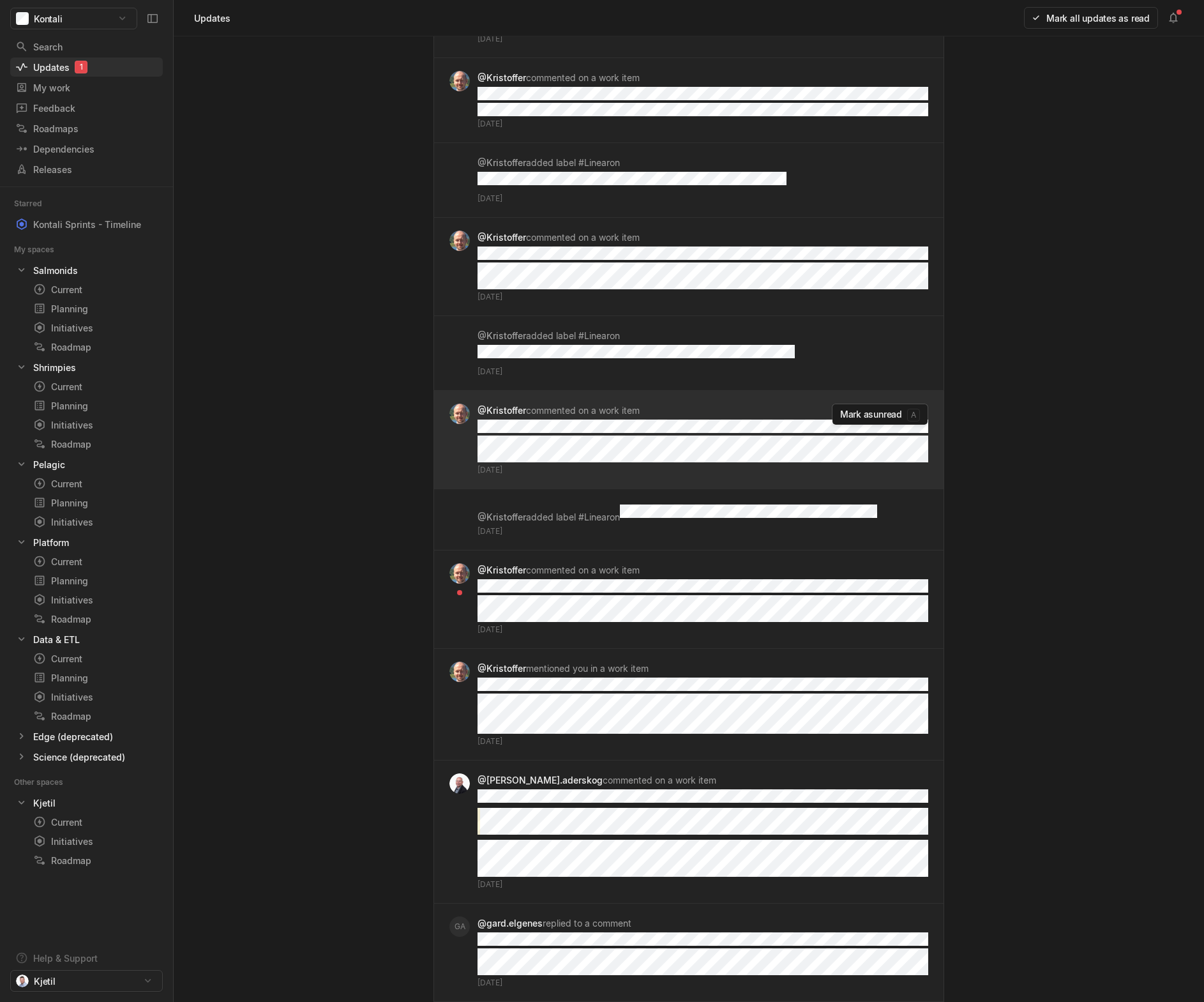
scroll to position [575, 0]
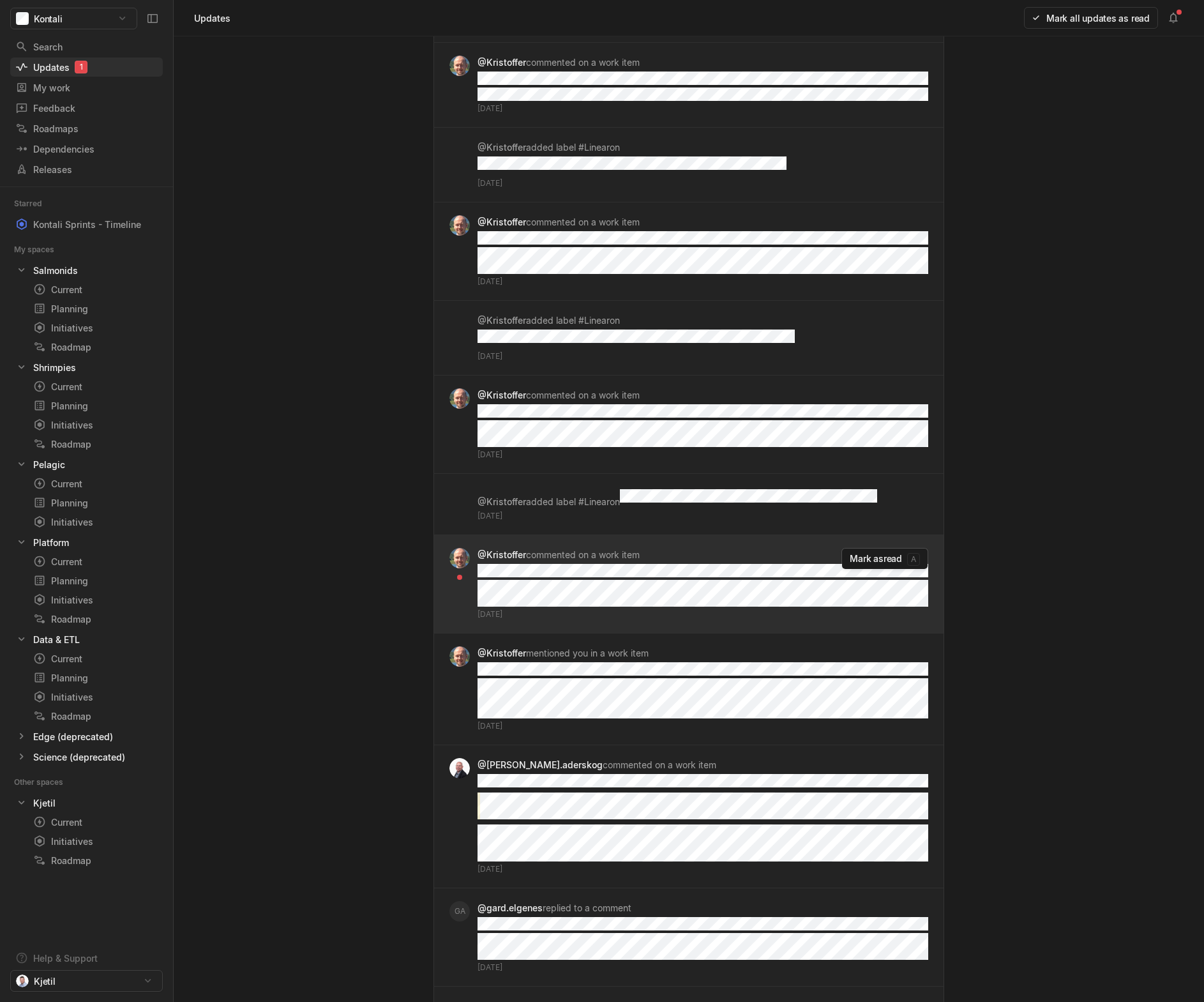
click at [876, 548] on button "Mark as read a" at bounding box center [884, 558] width 87 height 22
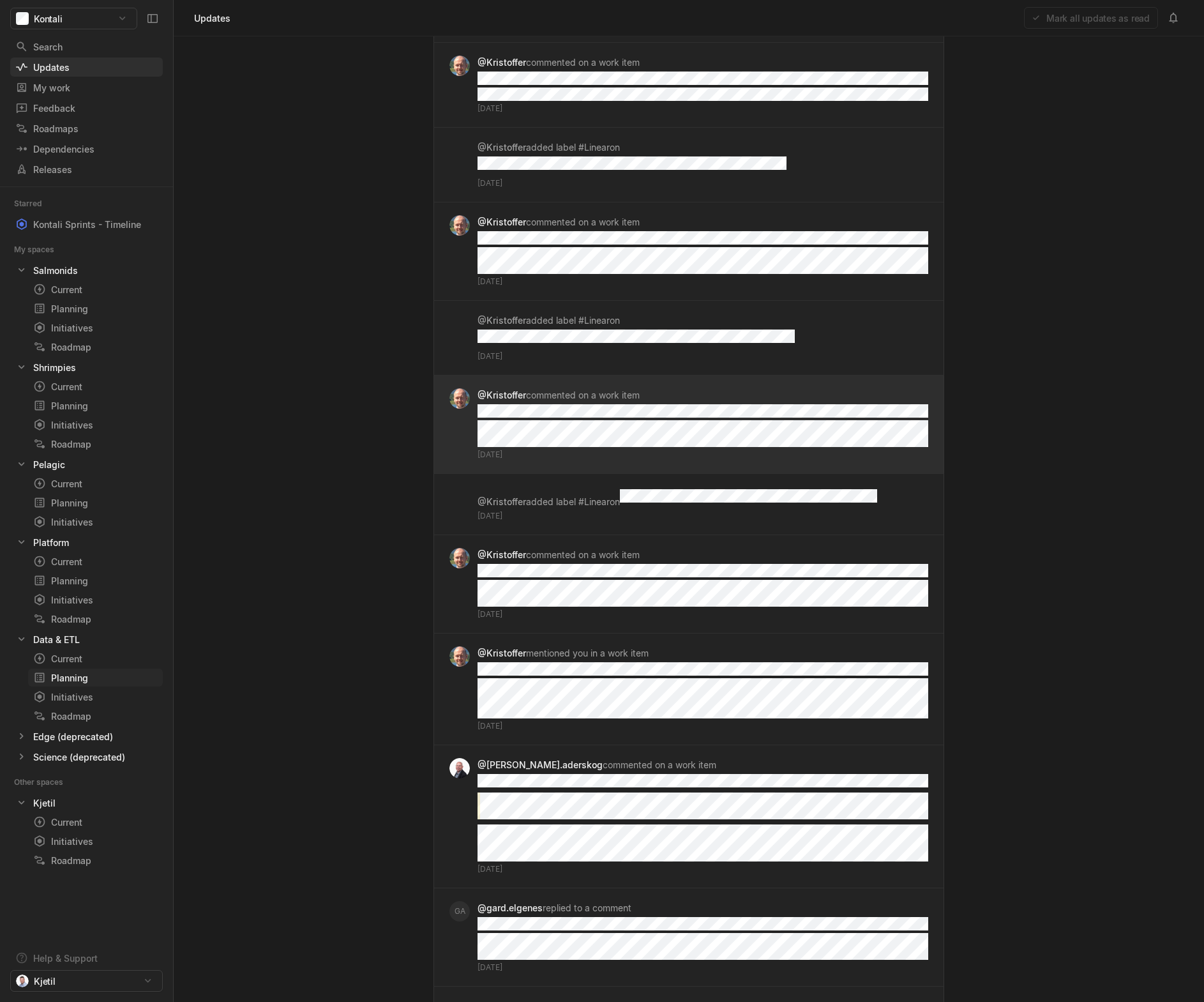
click at [78, 585] on div "Planning" at bounding box center [72, 677] width 78 height 14
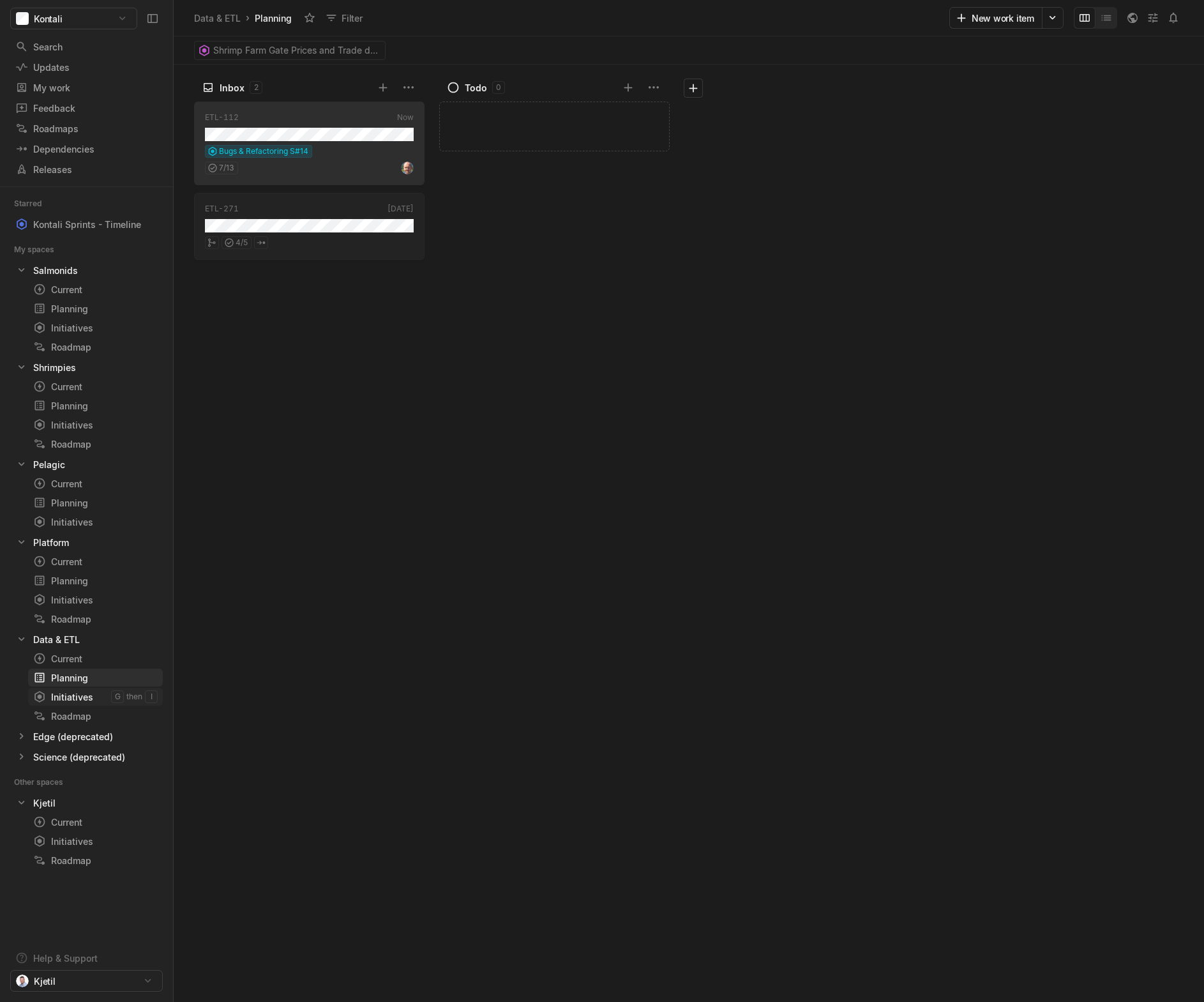
click at [78, 585] on div "Initiatives" at bounding box center [72, 697] width 78 height 14
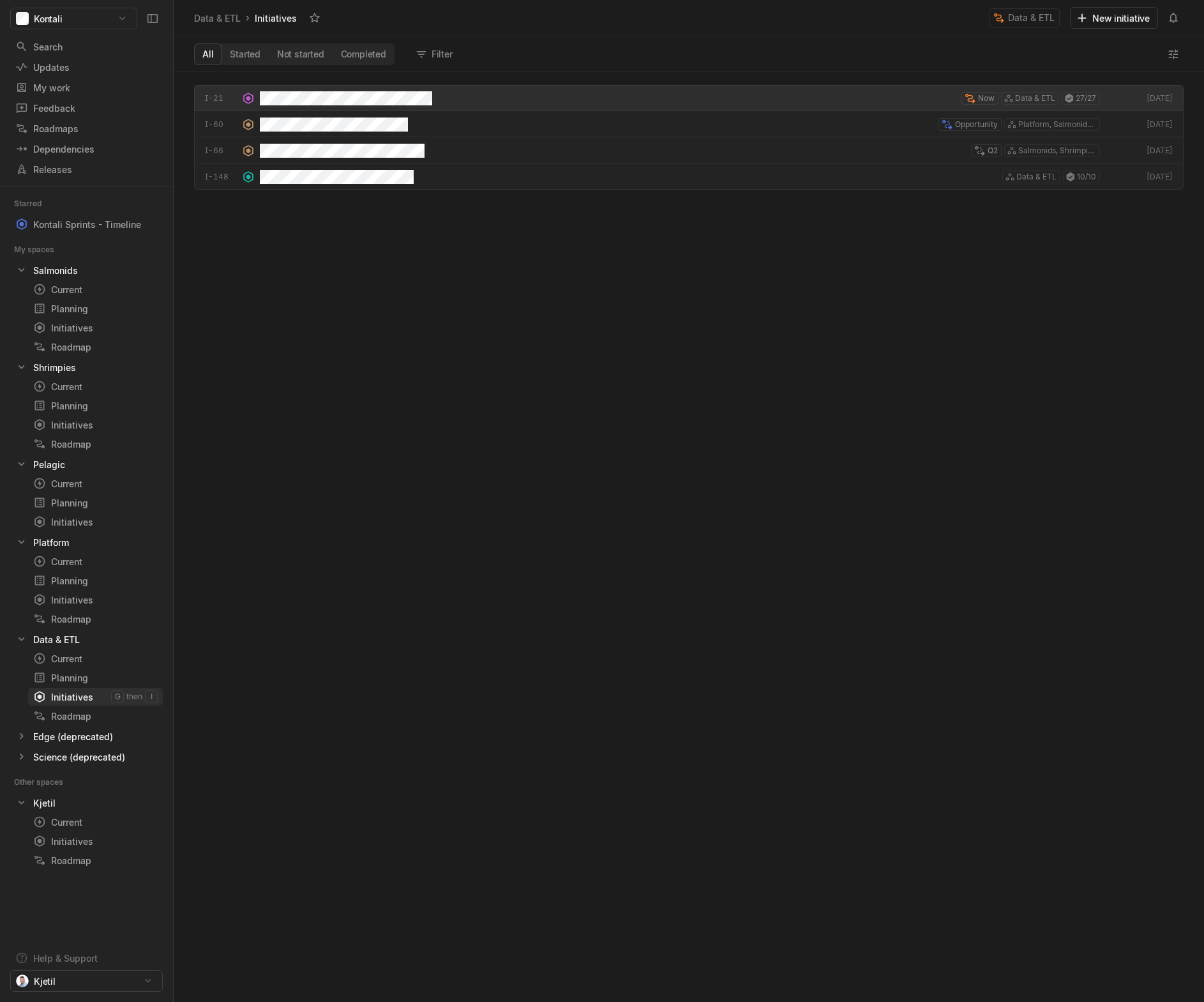
scroll to position [923, 1024]
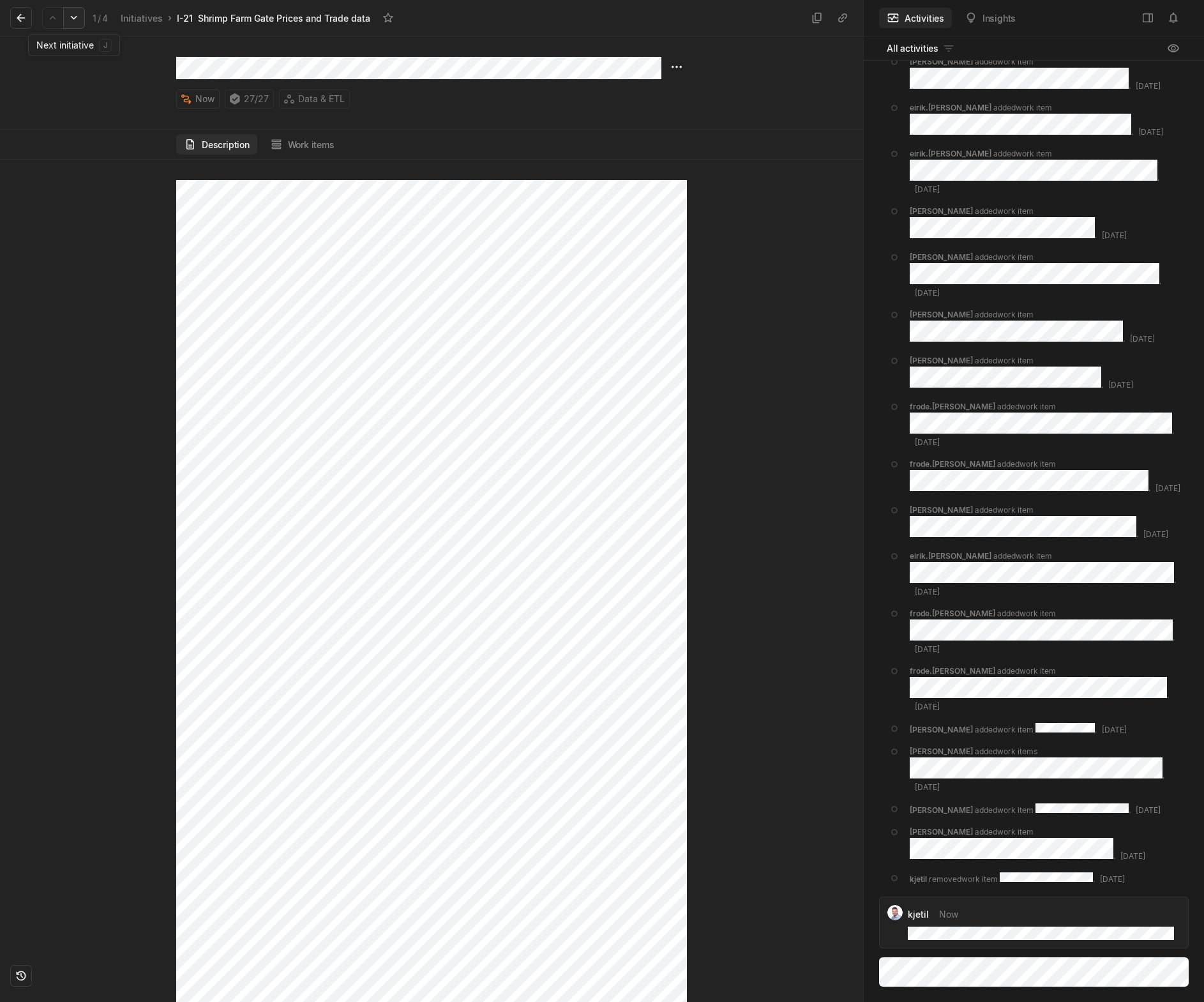
click at [74, 23] on icon at bounding box center [74, 18] width 13 height 13
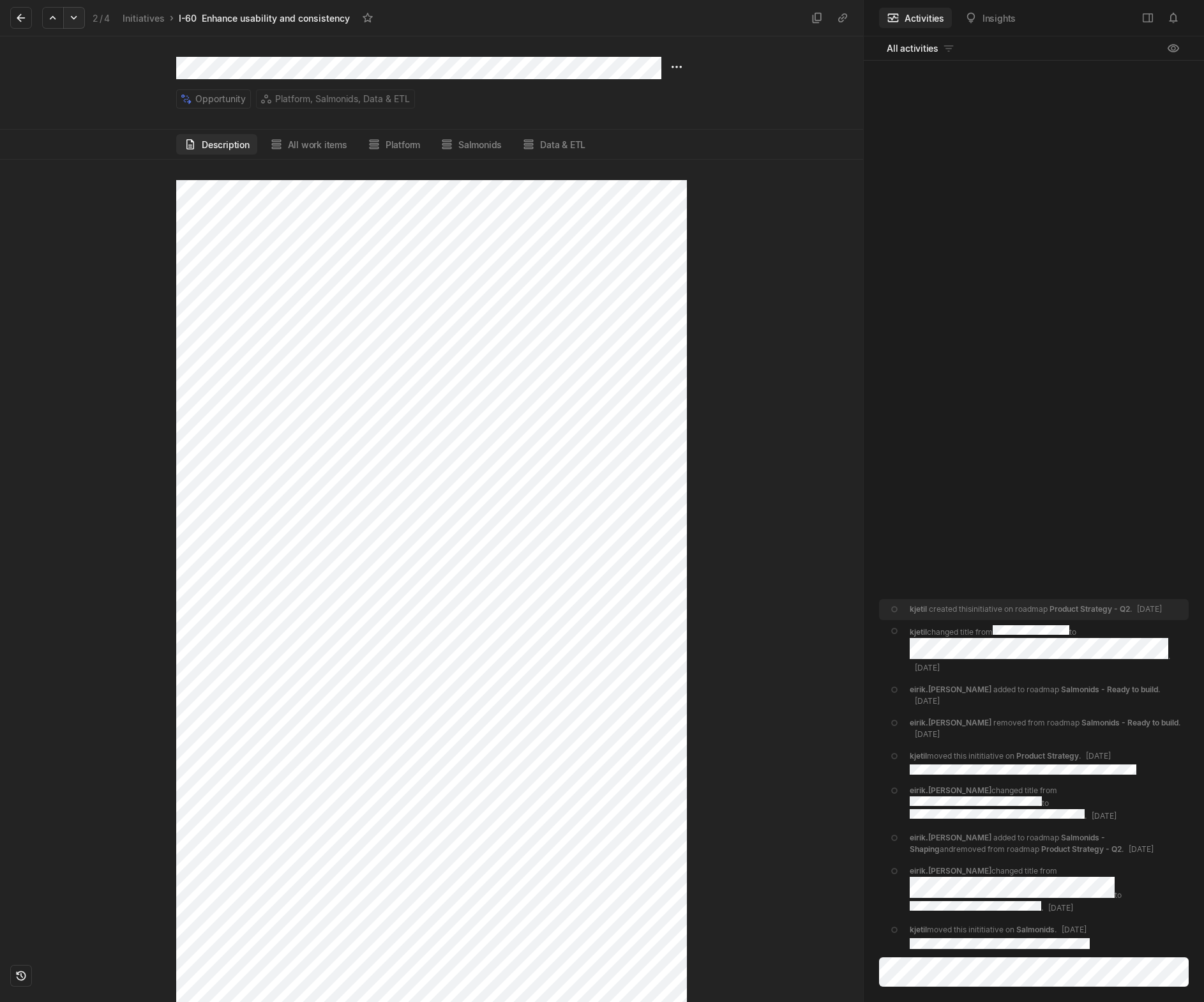
scroll to position [21, 0]
click at [678, 65] on html "Kontali Search / Updates g then u My work = Feedback g then f Roadmaps g then ⇧…" at bounding box center [602, 501] width 1204 height 1002
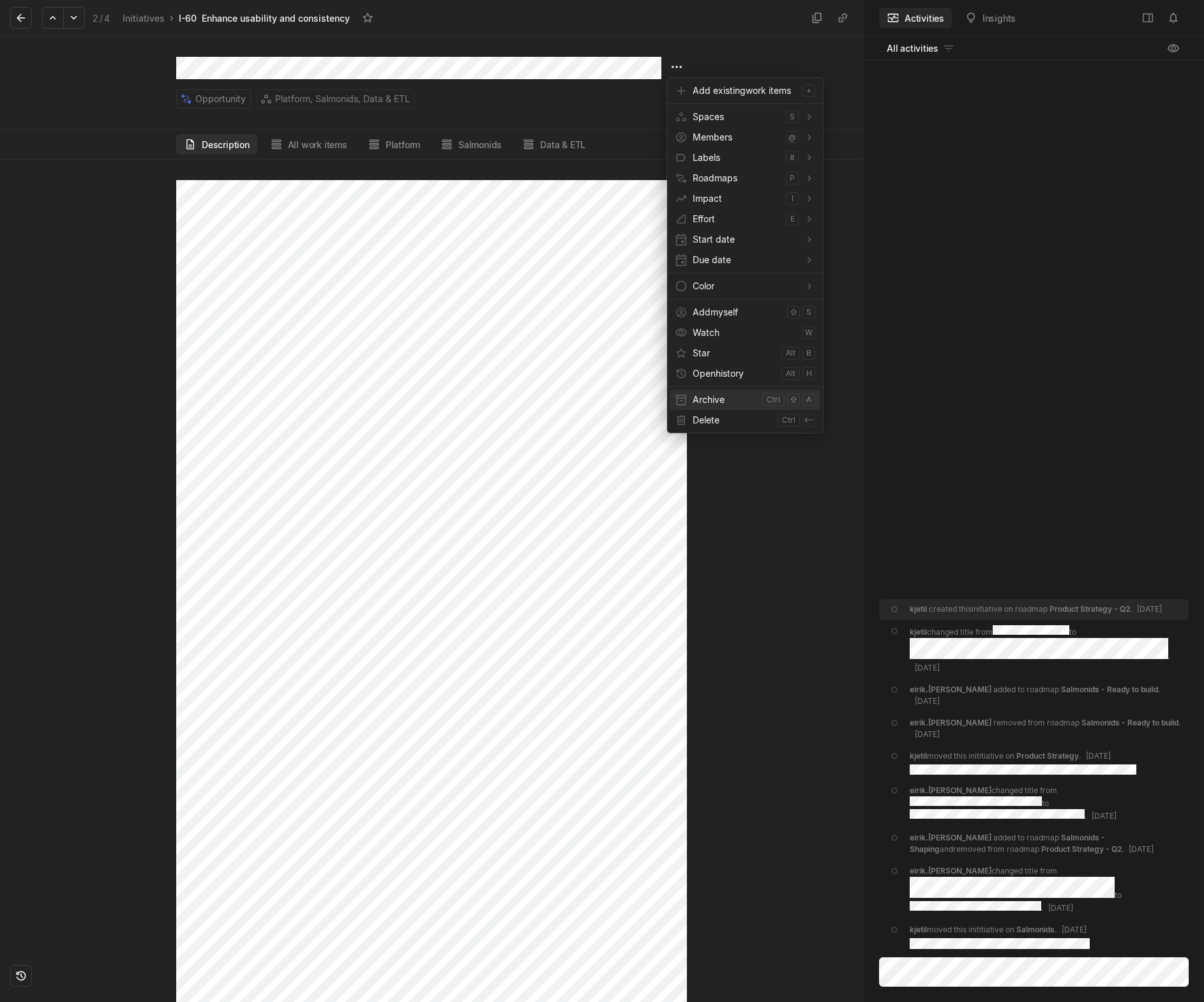
click at [723, 406] on span "Archive" at bounding box center [725, 399] width 65 height 20
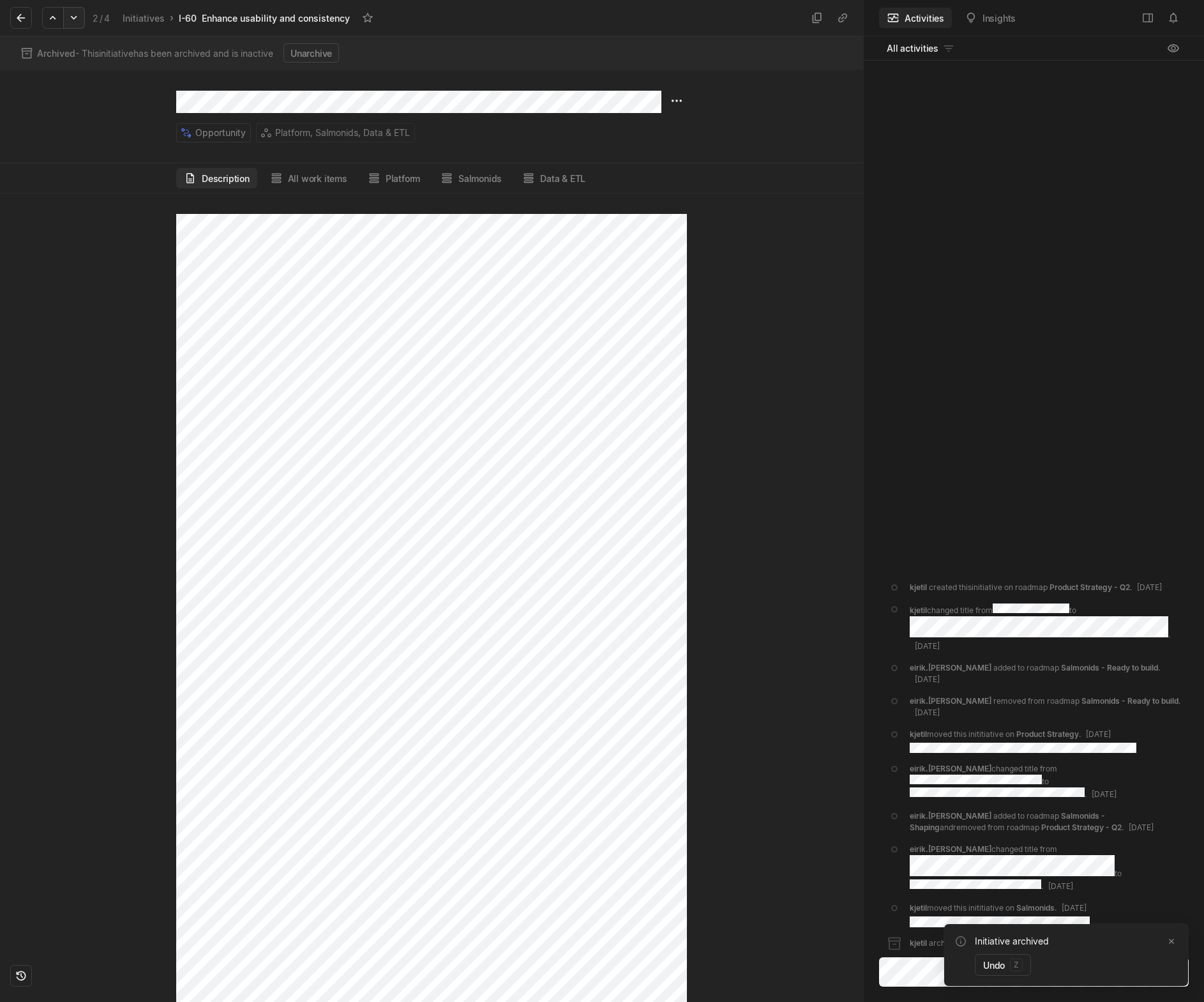
click at [76, 22] on icon at bounding box center [74, 18] width 13 height 13
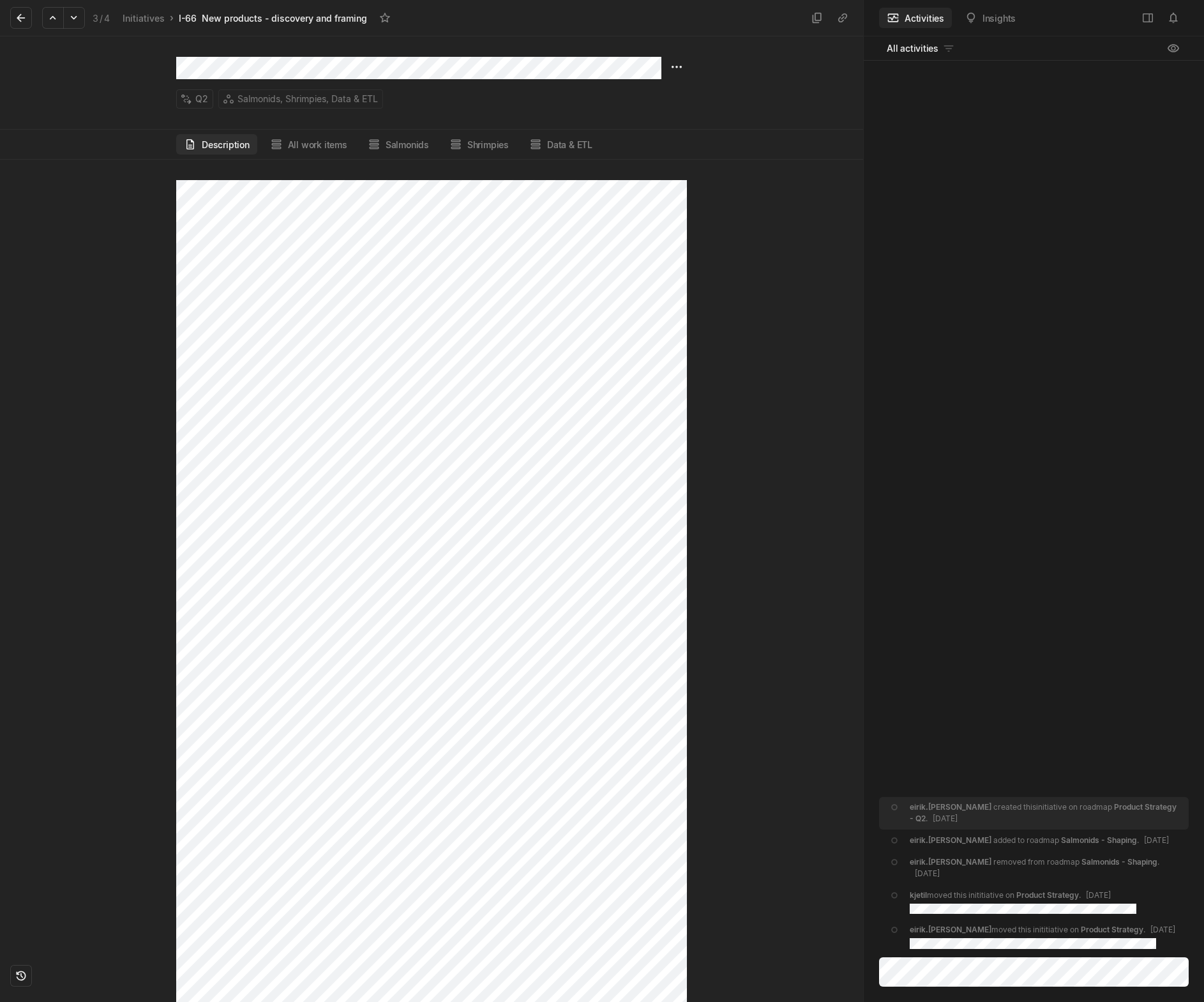
click at [687, 68] on div "Q2 Salmonids, Shrimpies, Data & ETL" at bounding box center [431, 83] width 863 height 93
click at [678, 65] on html "Kontali Search / Updates g then u My work = Feedback g then f Roadmaps g then ⇧…" at bounding box center [602, 501] width 1204 height 1002
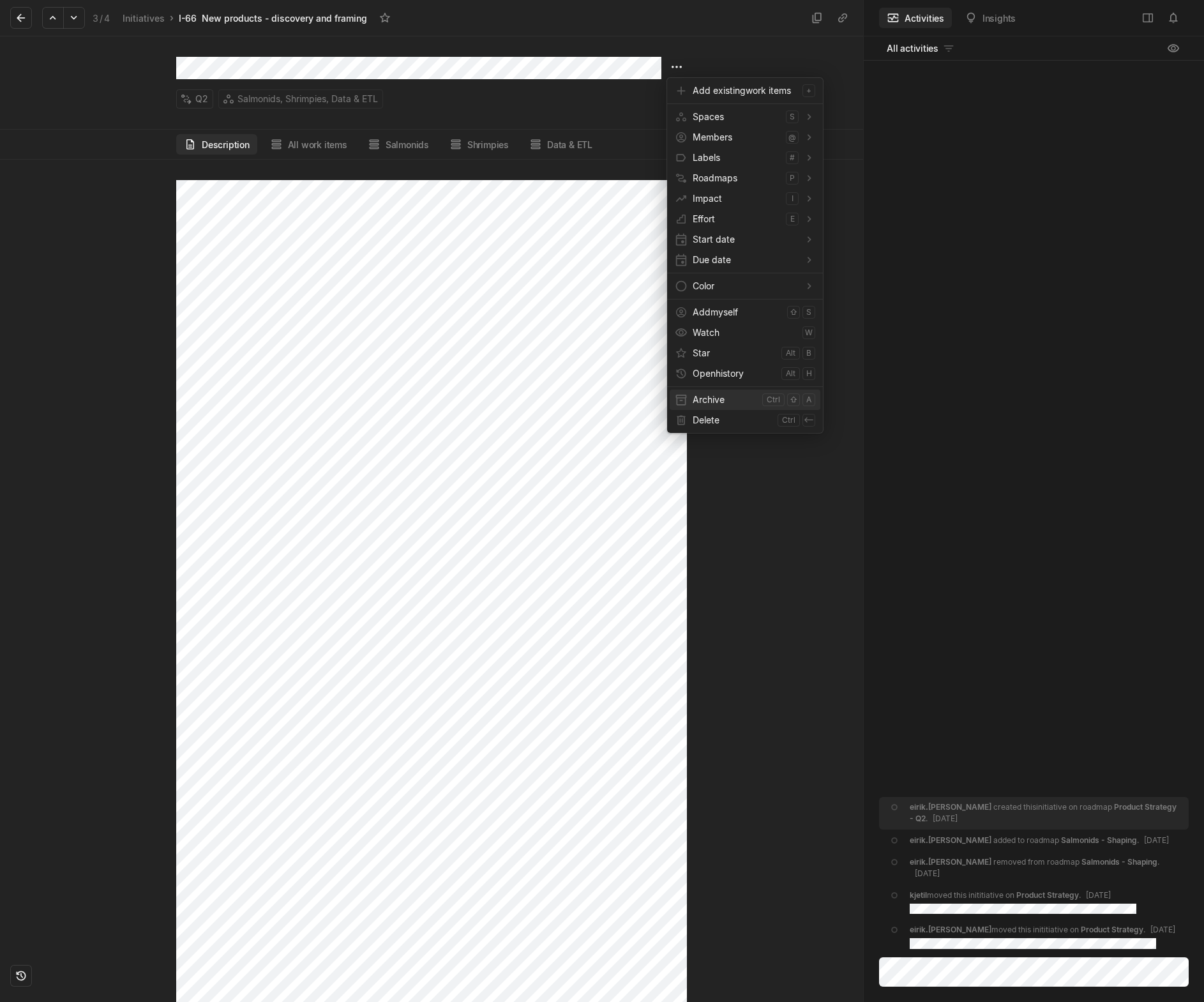
click at [727, 404] on span "Archive" at bounding box center [725, 399] width 65 height 20
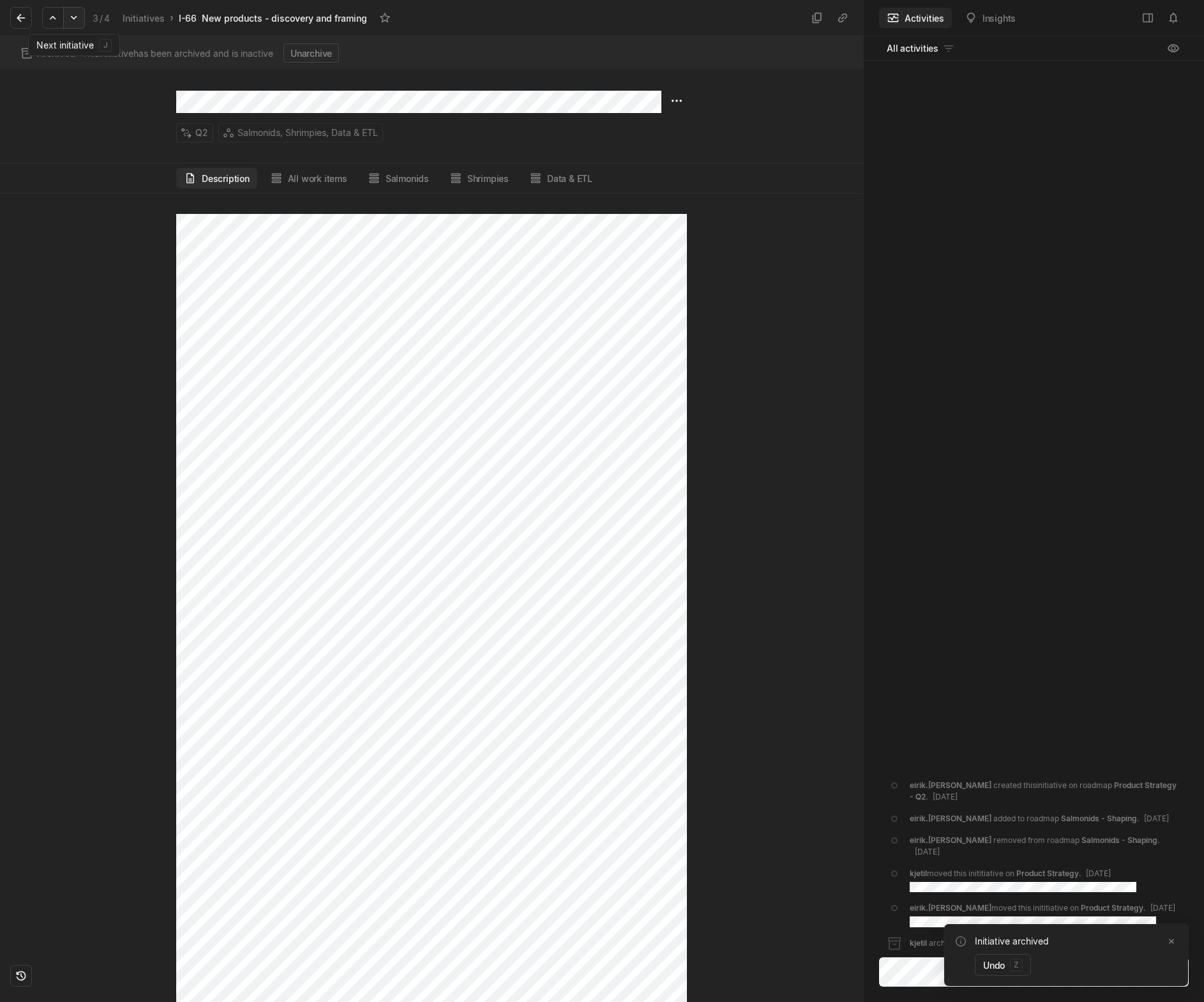
click at [74, 18] on icon at bounding box center [74, 18] width 6 height 4
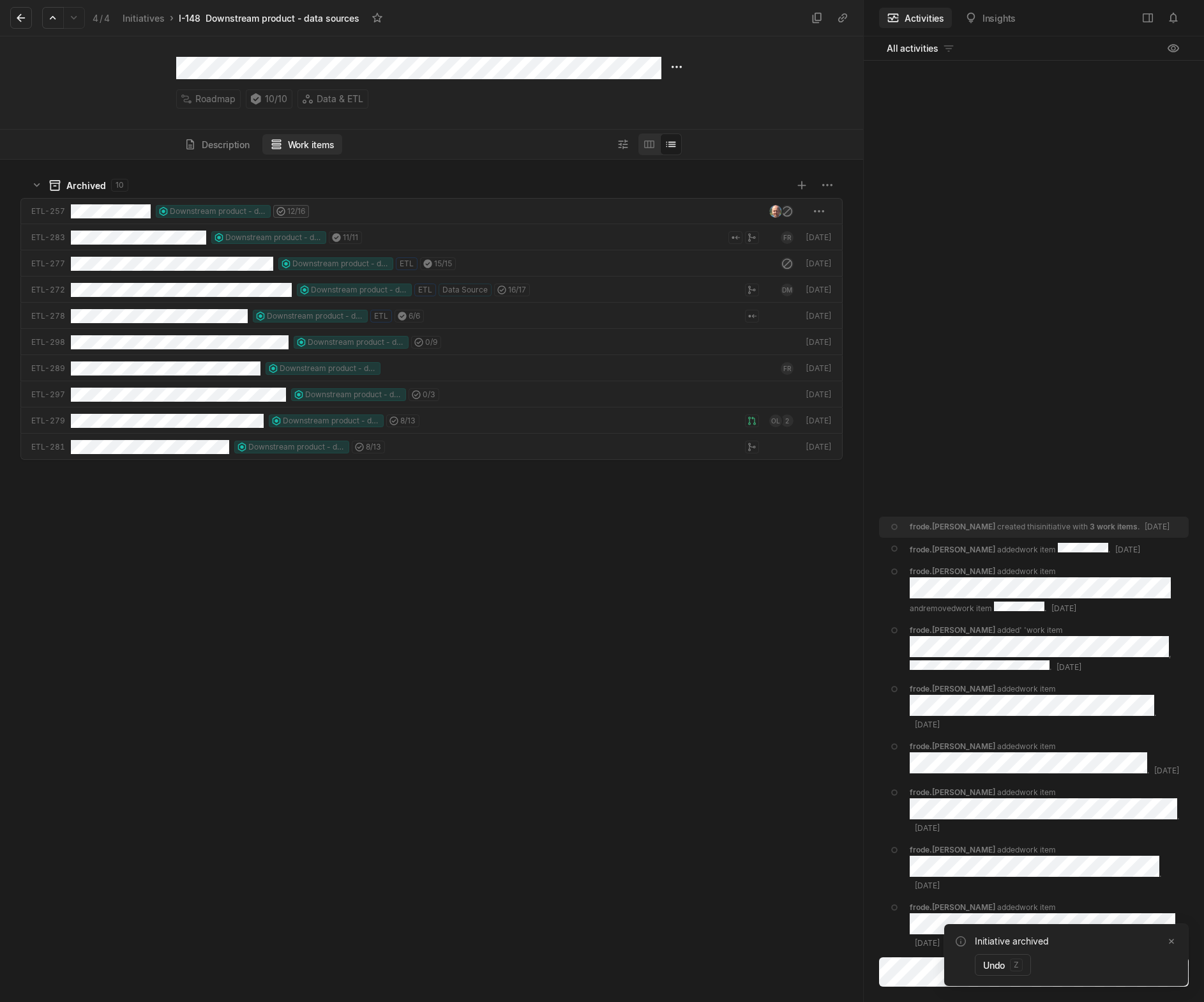
scroll to position [835, 857]
click at [224, 146] on button "Description" at bounding box center [217, 144] width 81 height 20
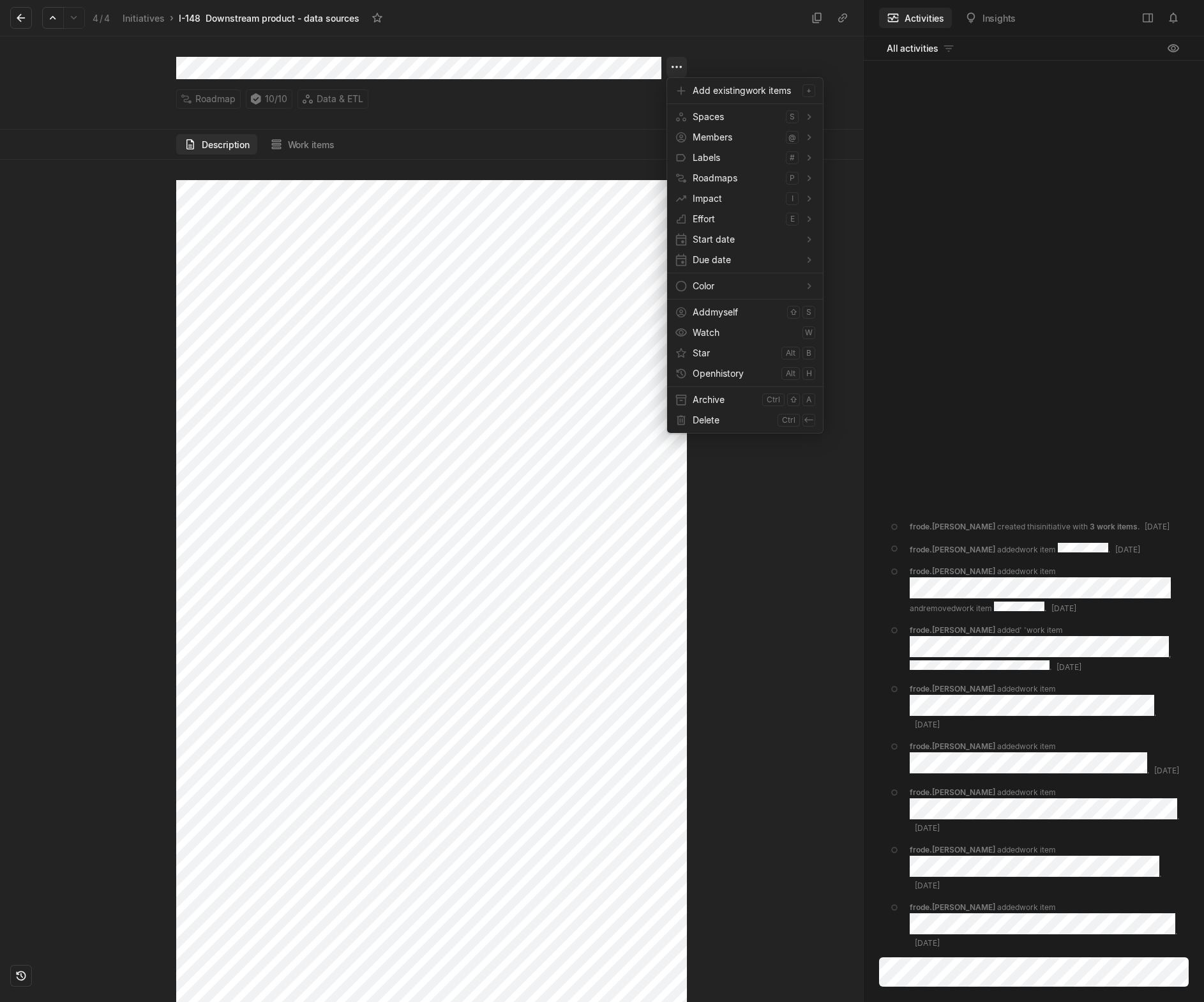
click at [680, 64] on html "Kontali Search / Updates g then u My work = Feedback g then f Roadmaps g then ⇧…" at bounding box center [602, 501] width 1204 height 1002
click at [731, 399] on span "Archive" at bounding box center [725, 399] width 65 height 20
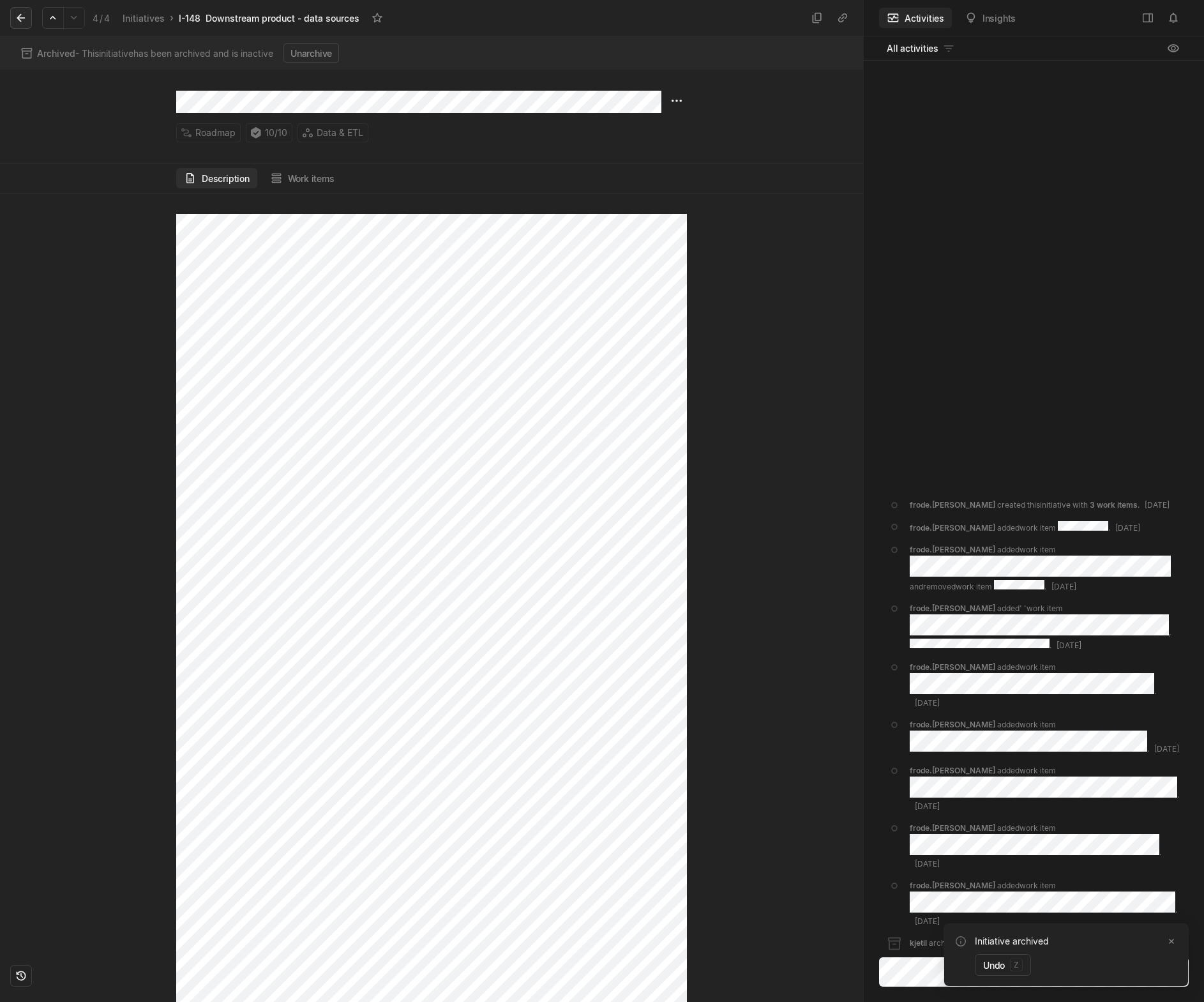
click at [17, 17] on icon at bounding box center [21, 18] width 8 height 8
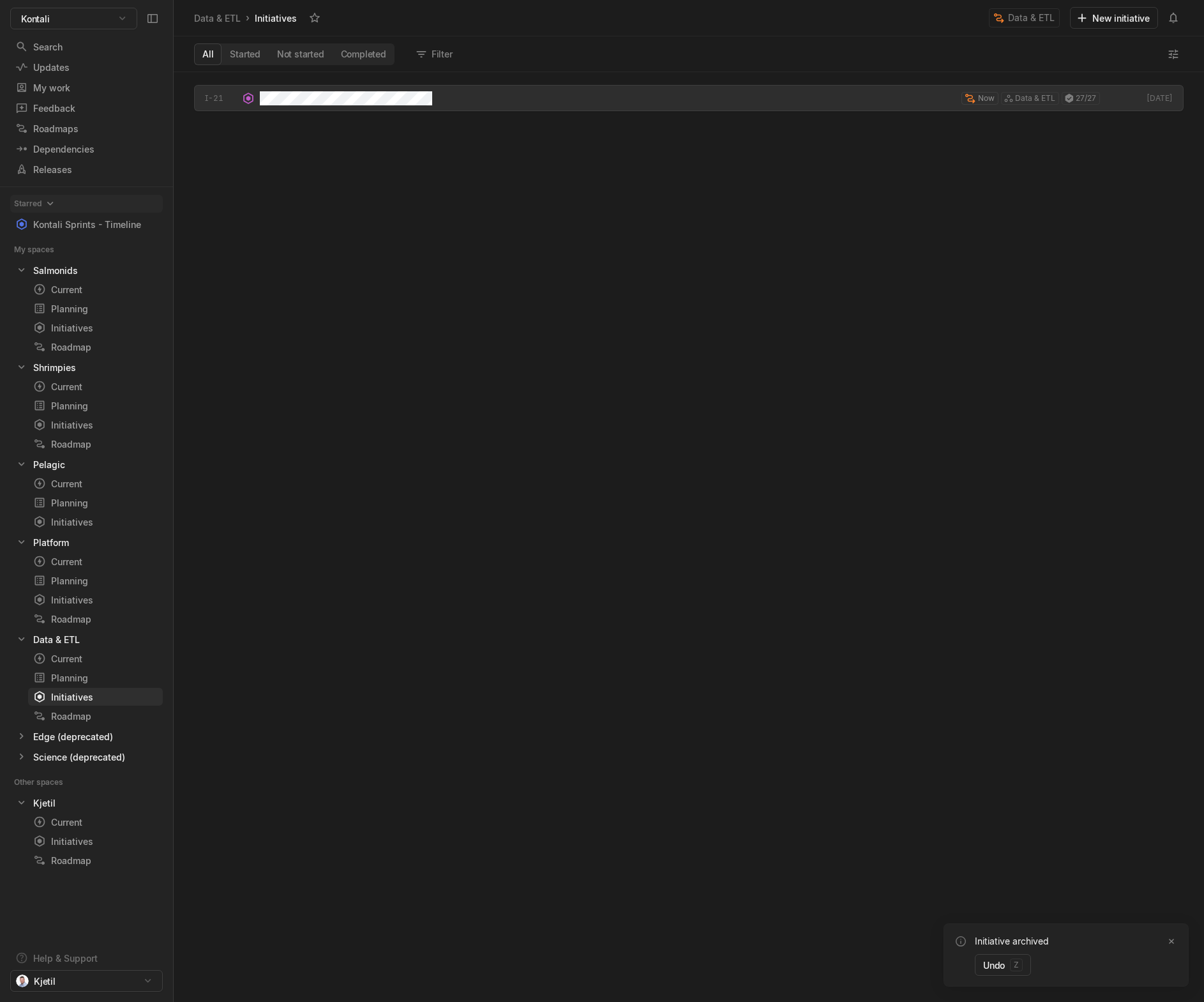
scroll to position [923, 1024]
click at [91, 585] on div "Roadmap" at bounding box center [95, 715] width 125 height 14
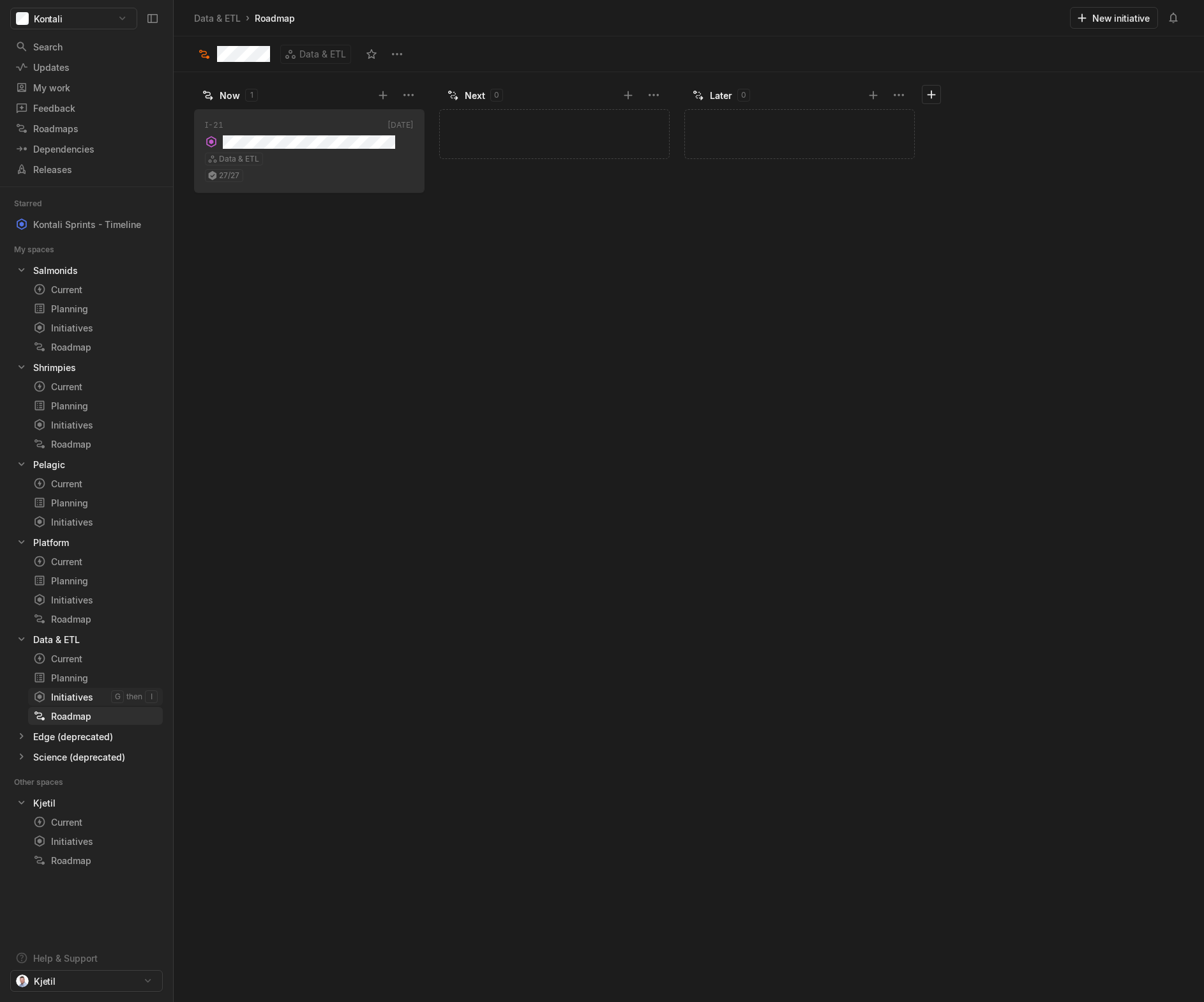
click at [93, 585] on div "Initiatives" at bounding box center [72, 697] width 78 height 14
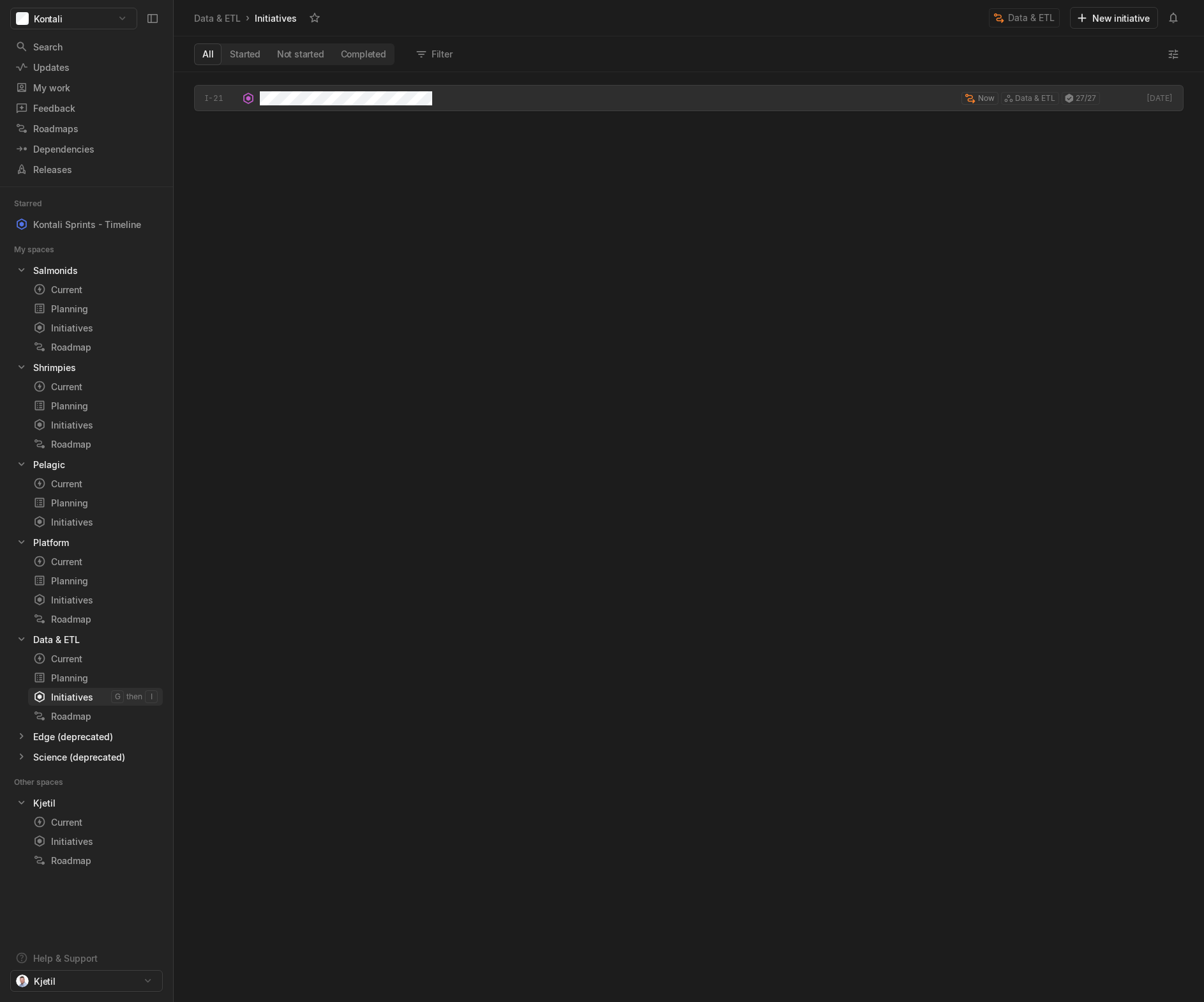
scroll to position [923, 1024]
click at [87, 585] on div "Planning" at bounding box center [72, 677] width 78 height 14
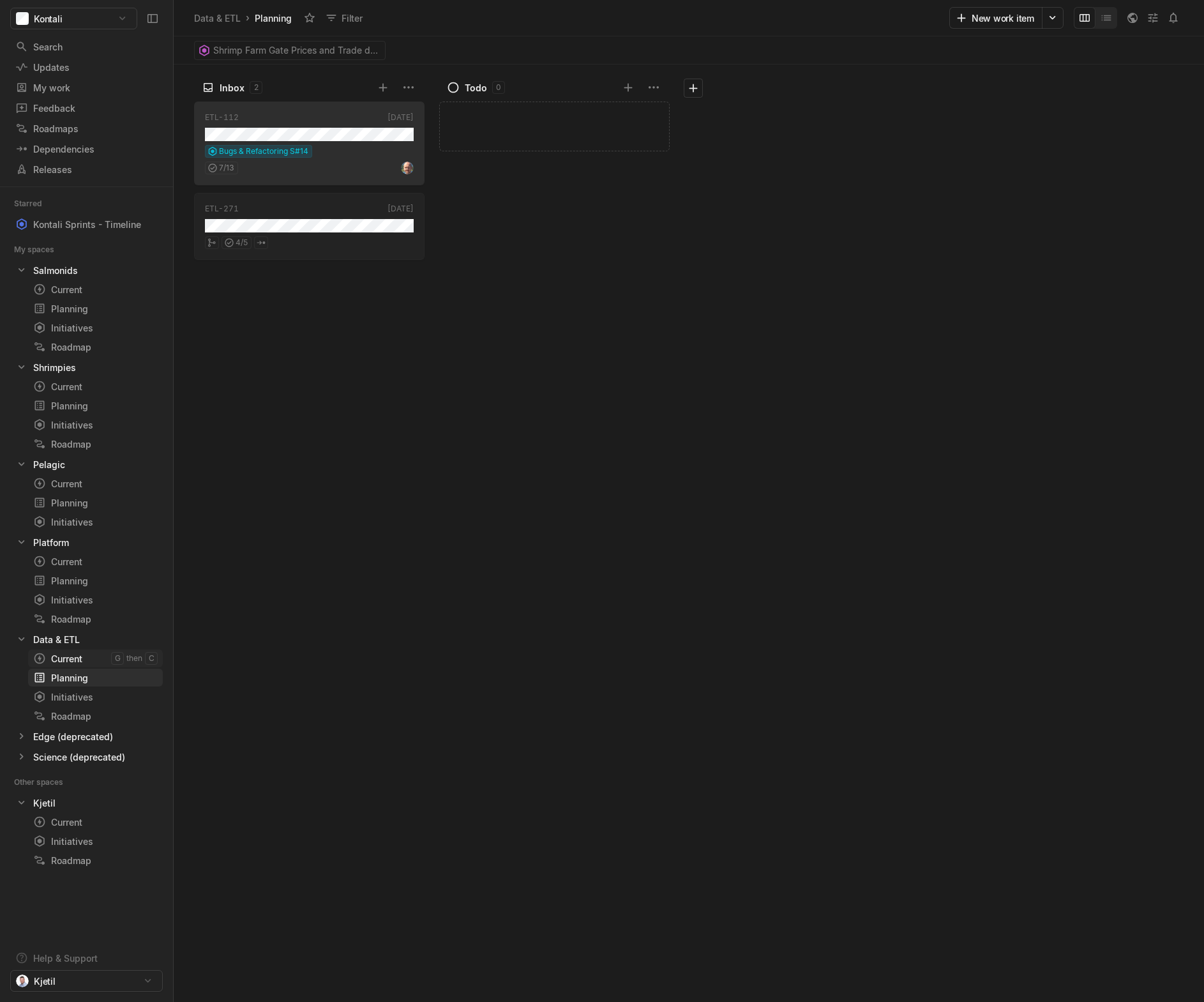
click at [86, 585] on div "Current" at bounding box center [72, 658] width 78 height 14
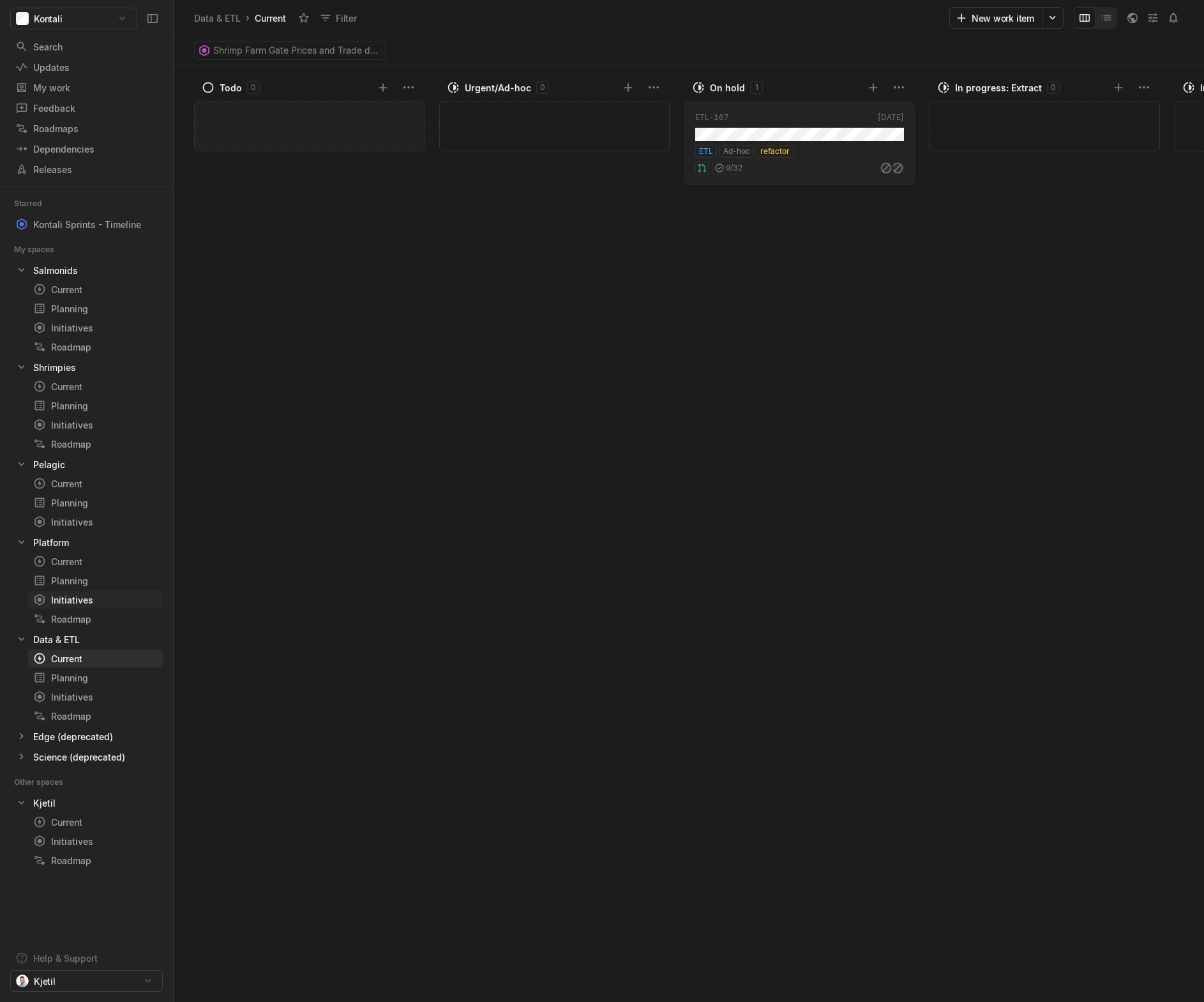
click at [95, 585] on div "Initiatives" at bounding box center [72, 600] width 78 height 14
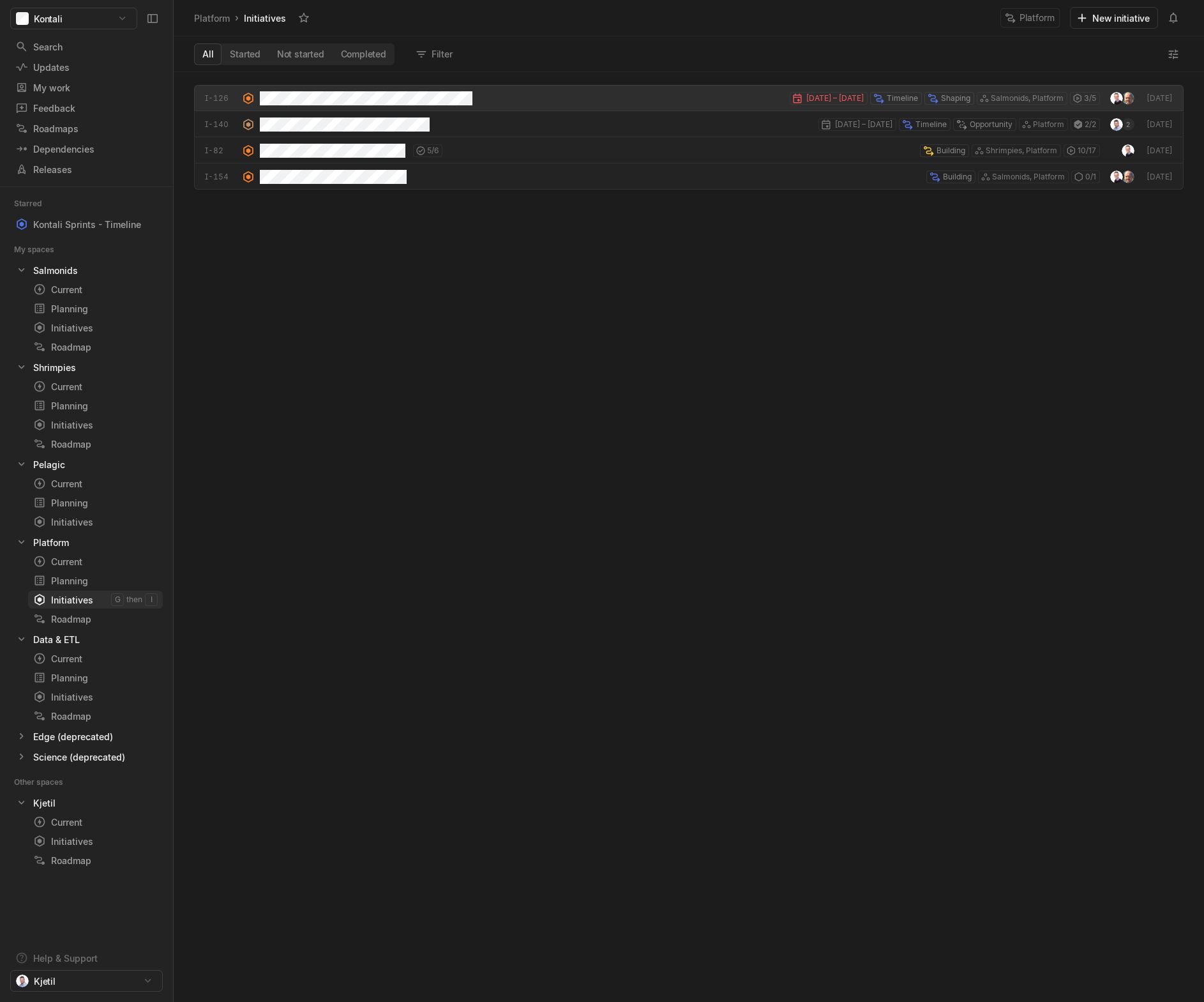
scroll to position [923, 1024]
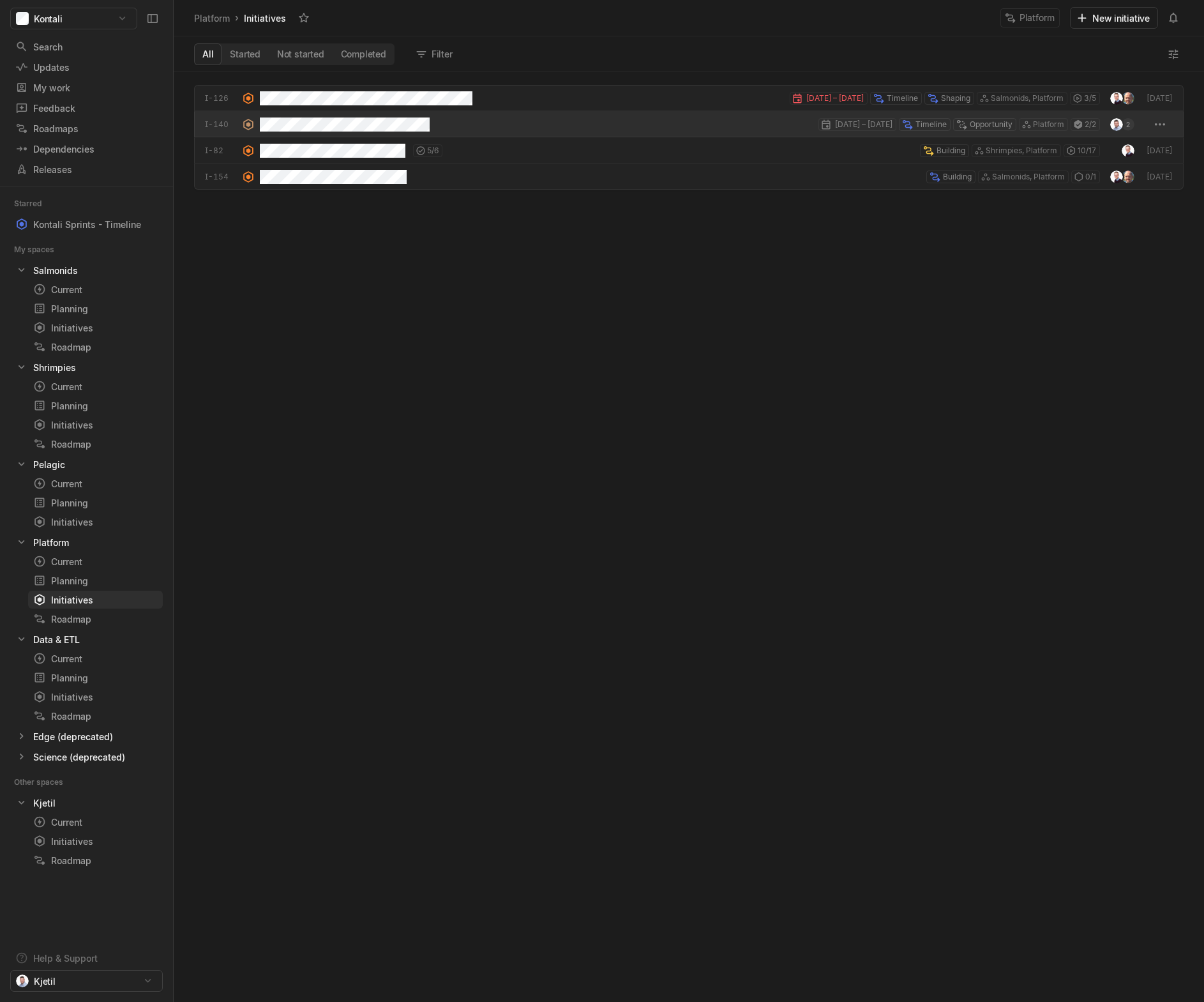
click at [470, 113] on div "[DATE] – [DATE] Timeline Opportunity Platform 2 / 2" at bounding box center [680, 124] width 840 height 26
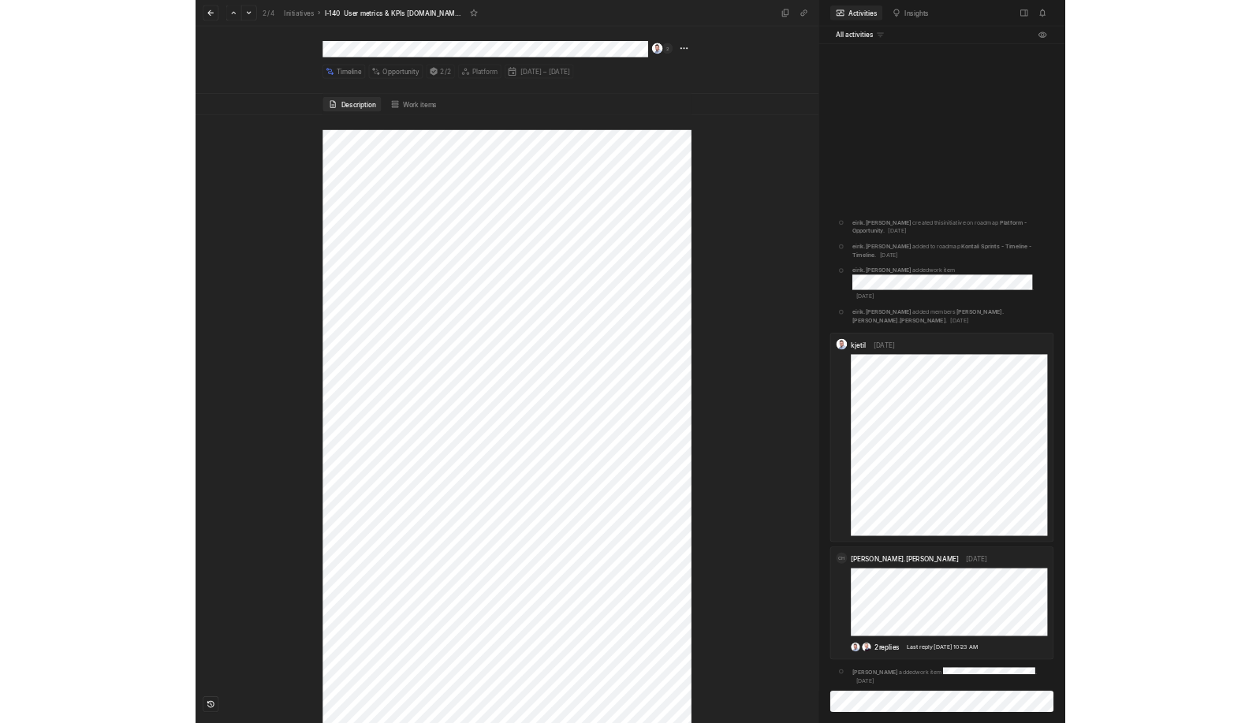
scroll to position [1637, 0]
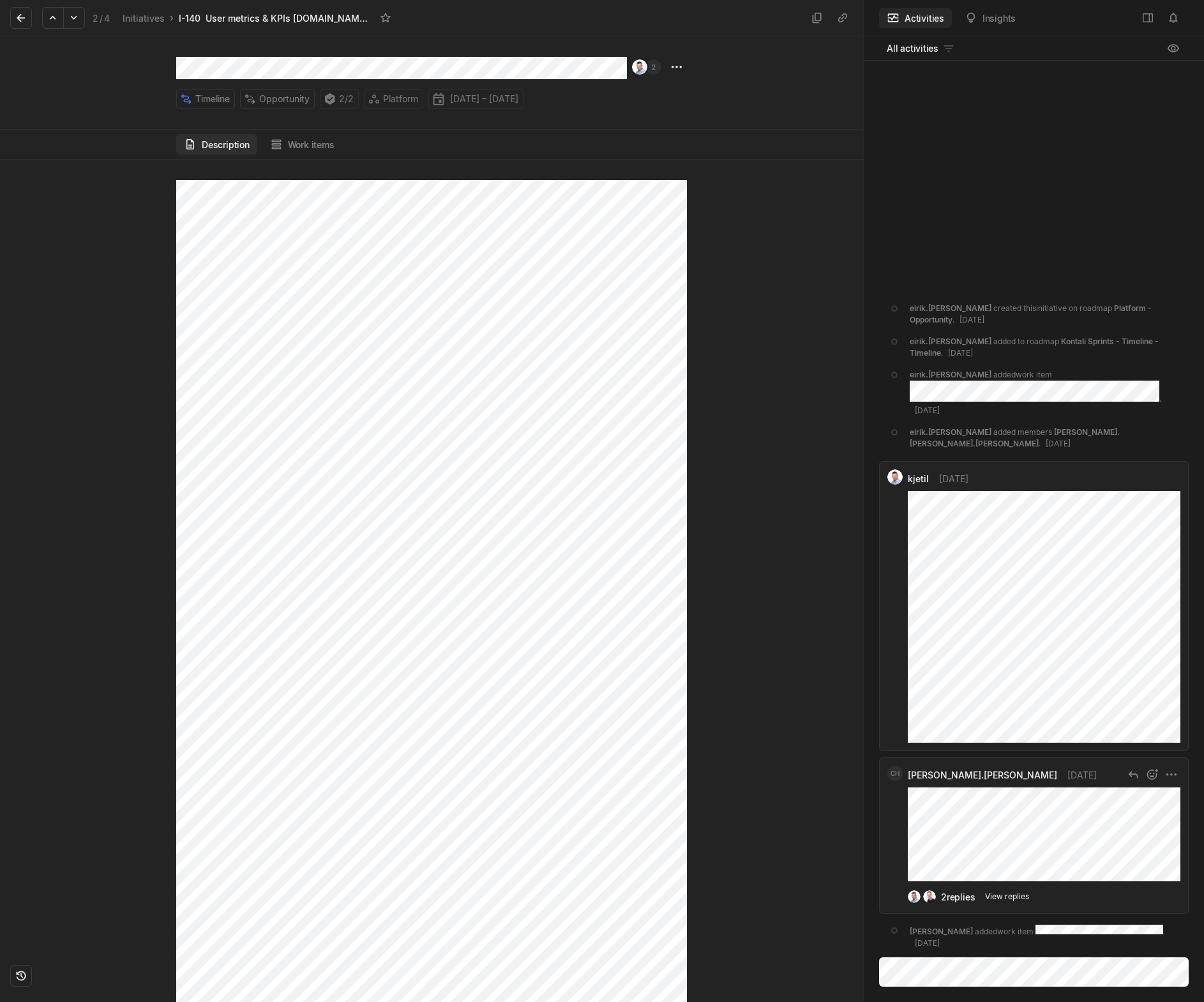
click at [1018, 585] on div "View replies" at bounding box center [1007, 896] width 44 height 11
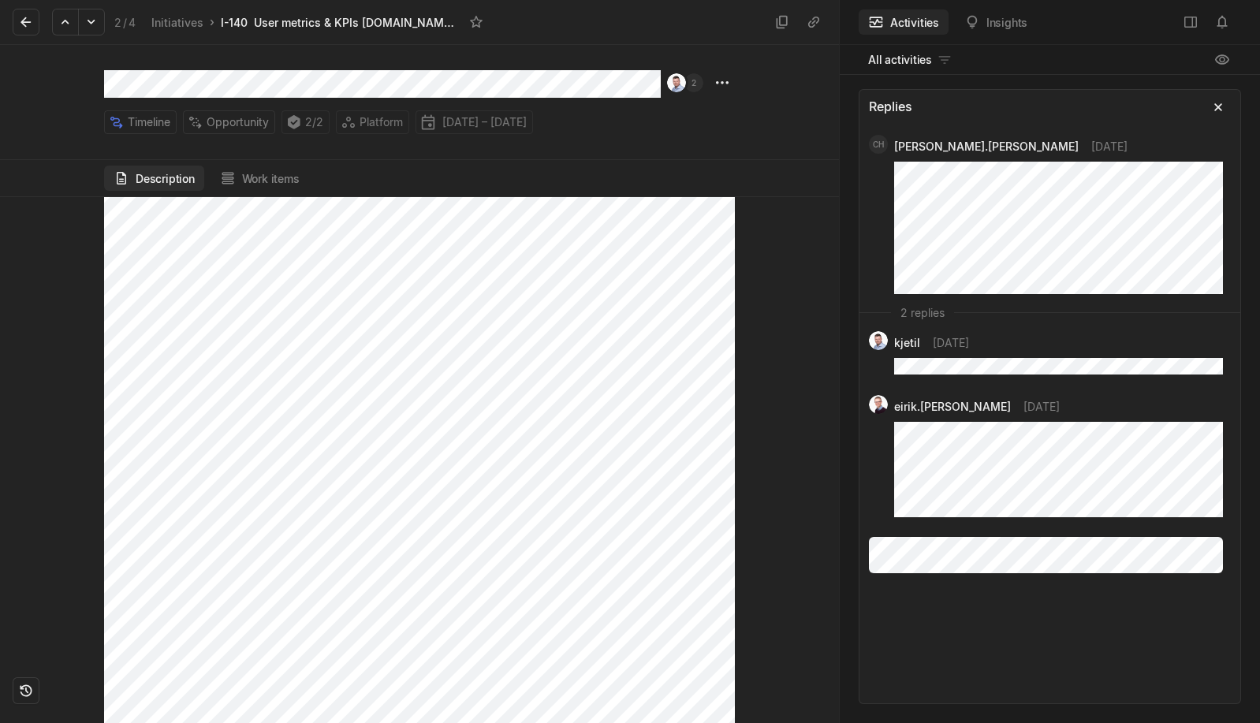
scroll to position [1637, 0]
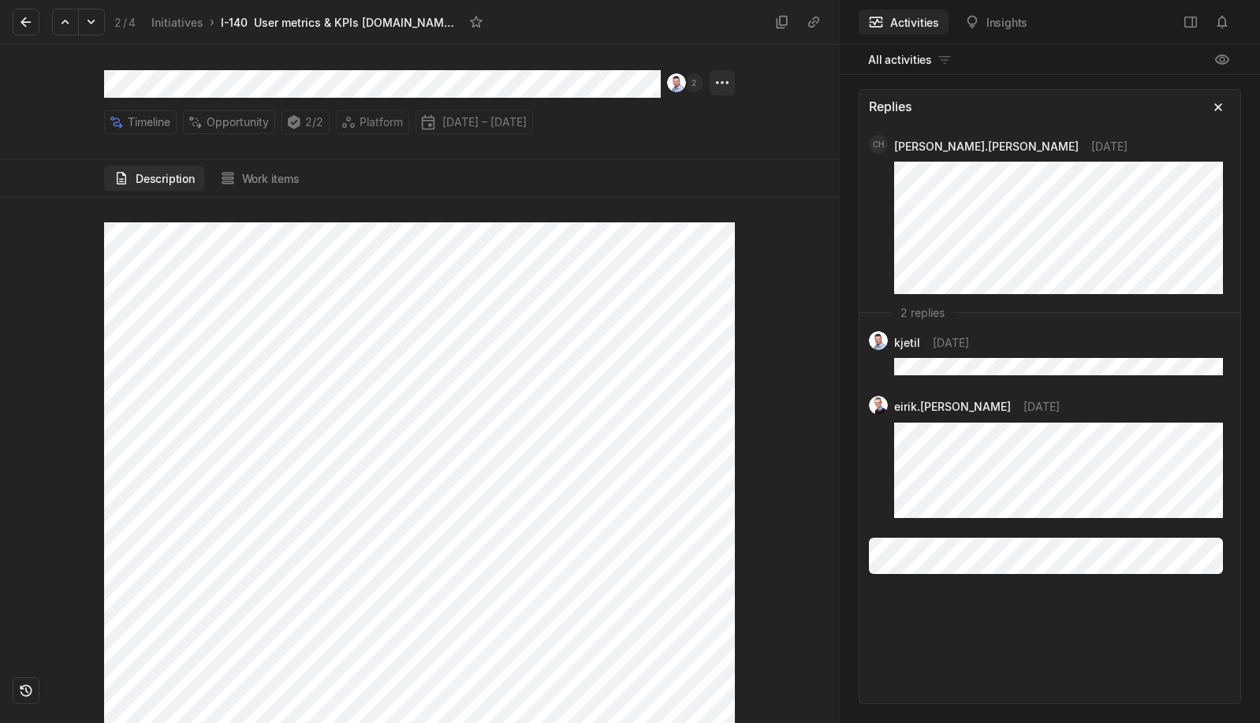
click at [723, 88] on html "Kontali Search / Updates g then u My work = Feedback g then f Roadmaps g then ⇧…" at bounding box center [630, 361] width 1260 height 723
click at [443, 388] on html "Kontali Search / Updates g then u My work = Feedback g then f Roadmaps g then ⇧…" at bounding box center [630, 361] width 1260 height 723
click at [805, 21] on button at bounding box center [813, 21] width 25 height 25
click at [94, 29] on icon at bounding box center [92, 22] width 16 height 16
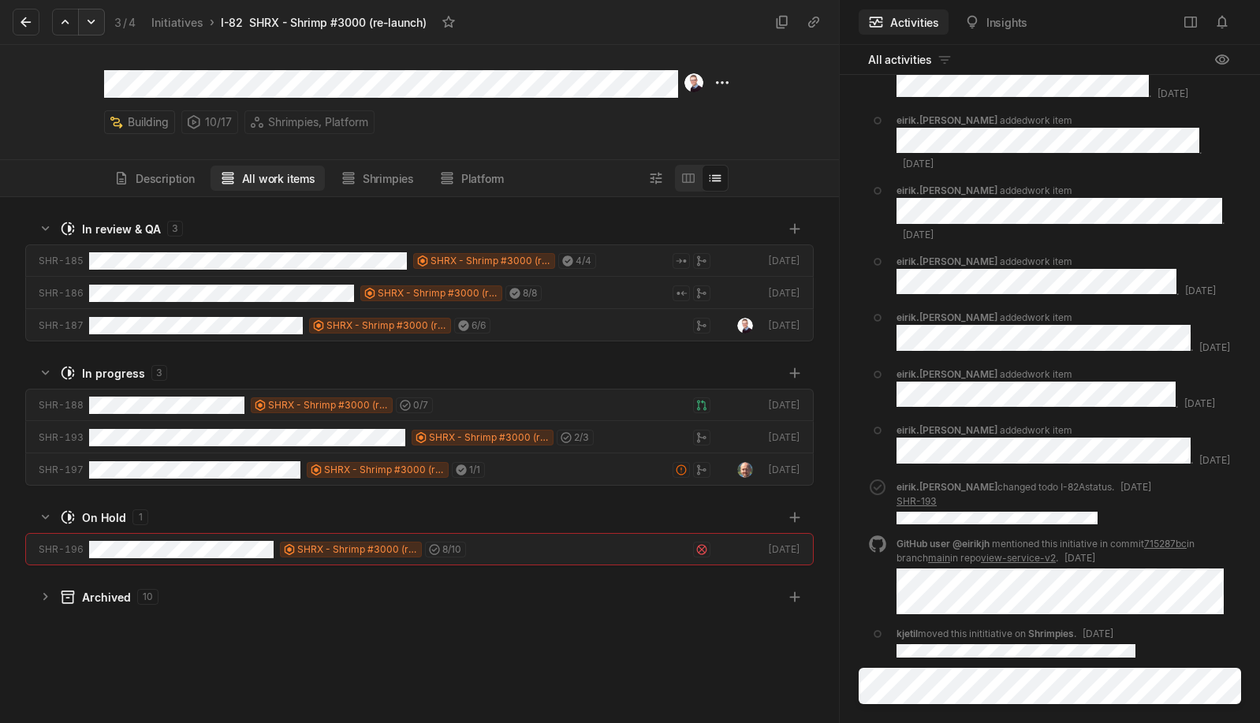
scroll to position [518, 831]
click at [160, 174] on button "Description" at bounding box center [154, 178] width 100 height 25
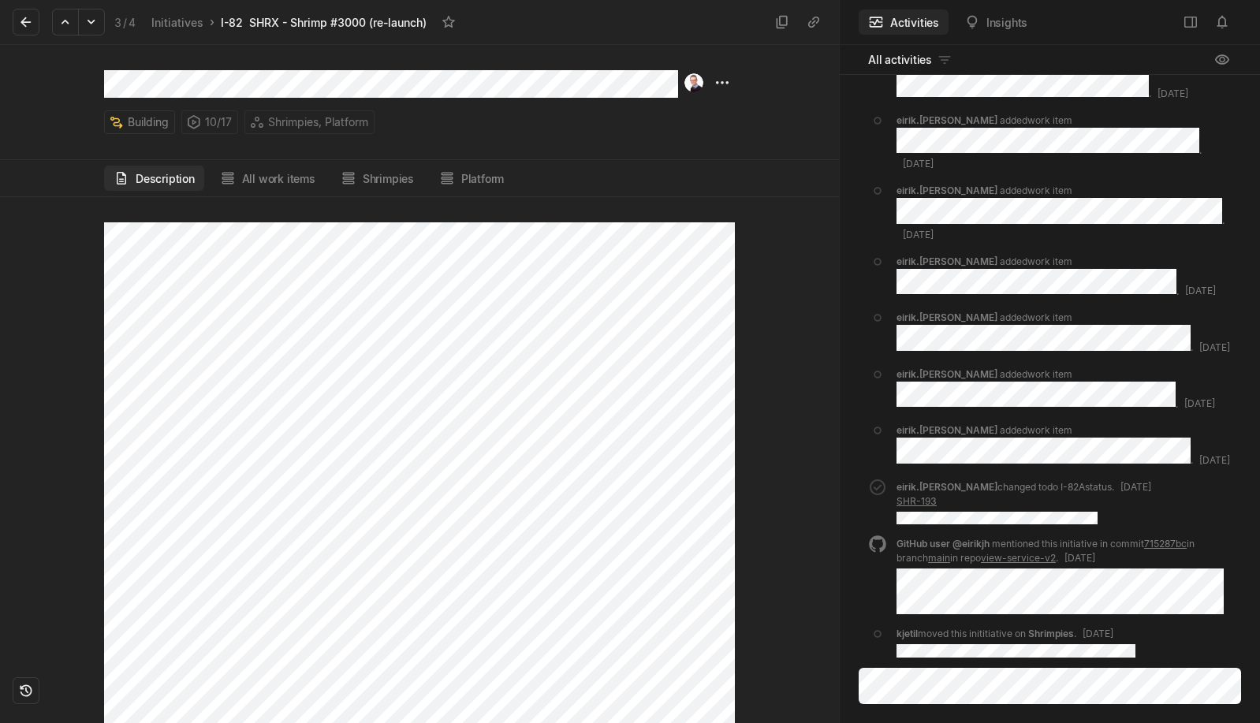
scroll to position [0, 0]
click at [88, 20] on icon at bounding box center [92, 22] width 16 height 16
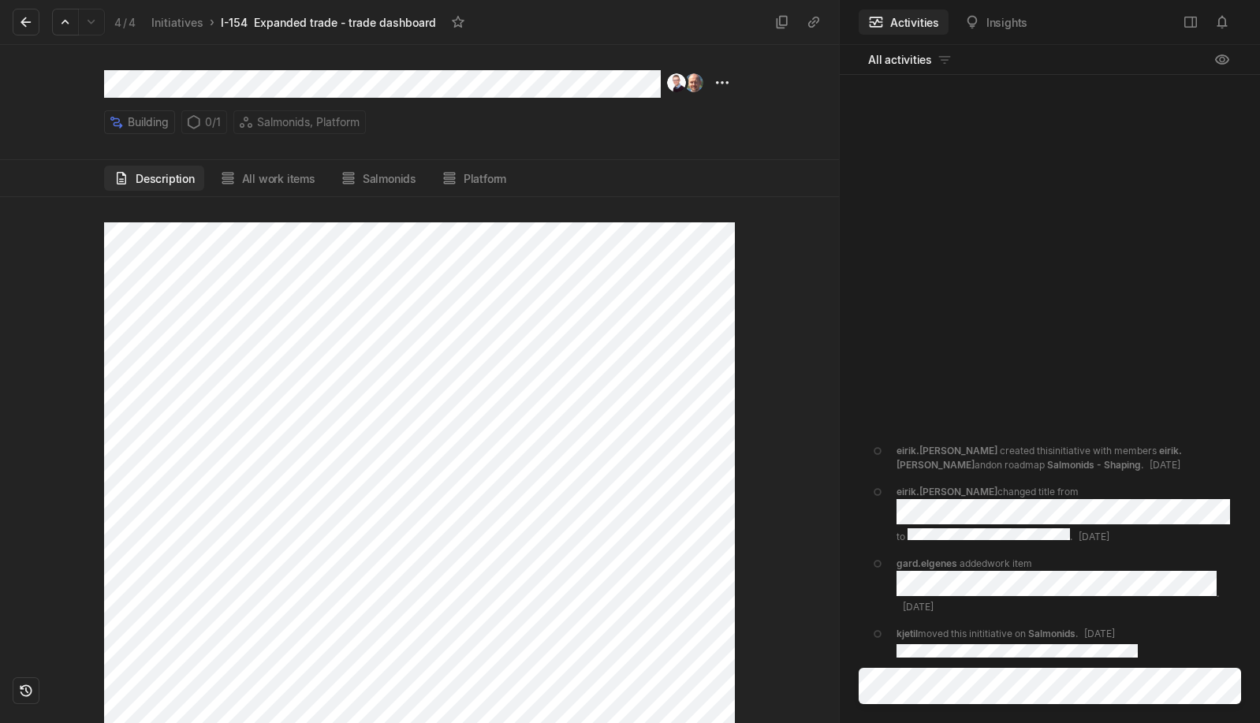
scroll to position [1186, 0]
